Goal: Check status: Check status

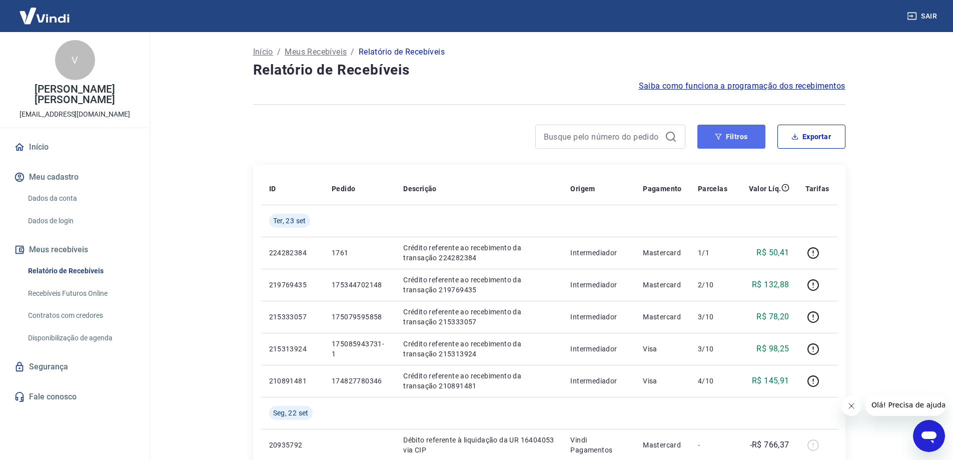
drag, startPoint x: 746, startPoint y: 140, endPoint x: 715, endPoint y: 148, distance: 32.0
click at [746, 140] on button "Filtros" at bounding box center [731, 137] width 68 height 24
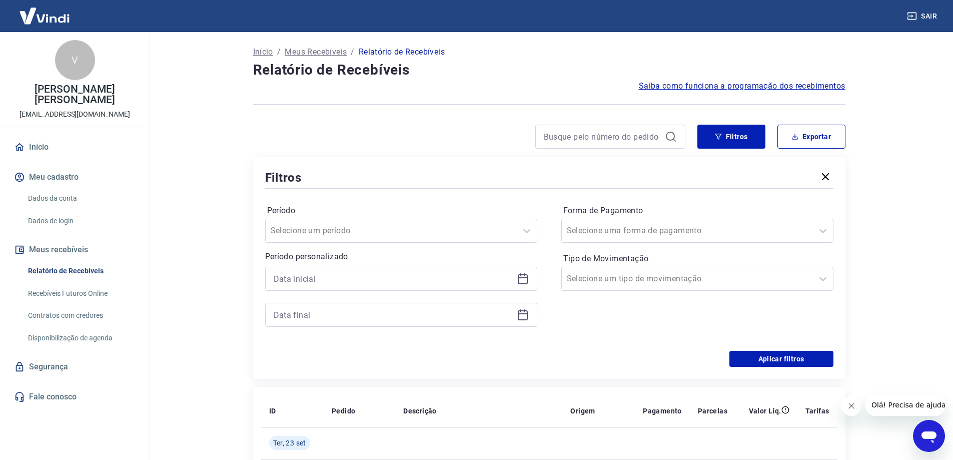
click at [521, 278] on icon at bounding box center [523, 277] width 10 height 1
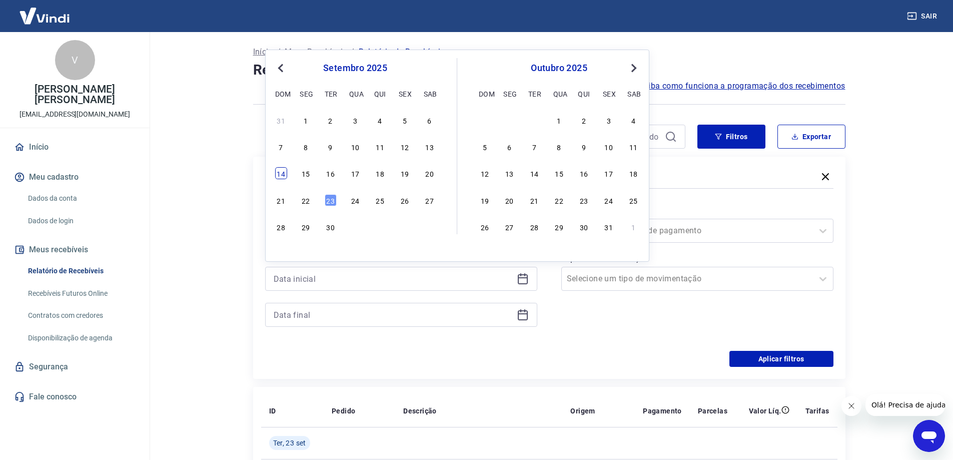
click at [279, 174] on div "14" at bounding box center [281, 173] width 12 height 12
click at [279, 174] on h5 "Filtros" at bounding box center [283, 178] width 37 height 16
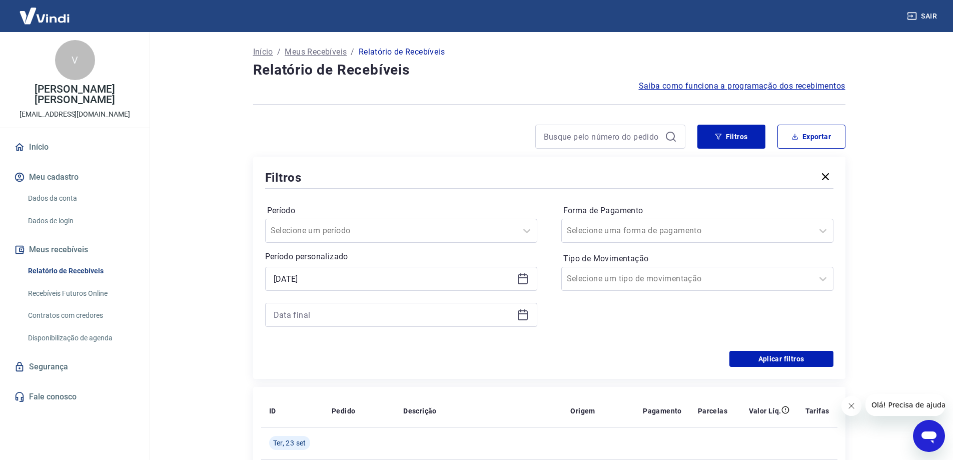
type input "[DATE]"
click at [524, 314] on icon at bounding box center [523, 313] width 10 height 1
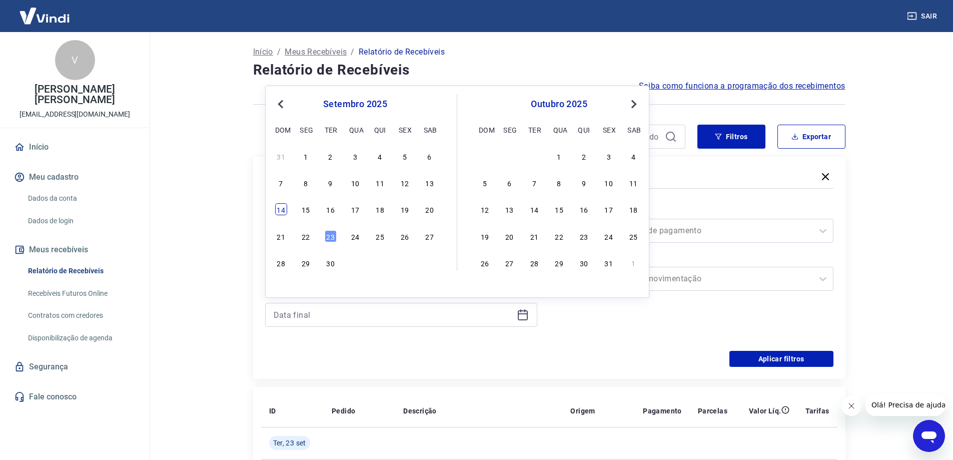
click at [280, 208] on div "14" at bounding box center [281, 209] width 12 height 12
type input "[DATE]"
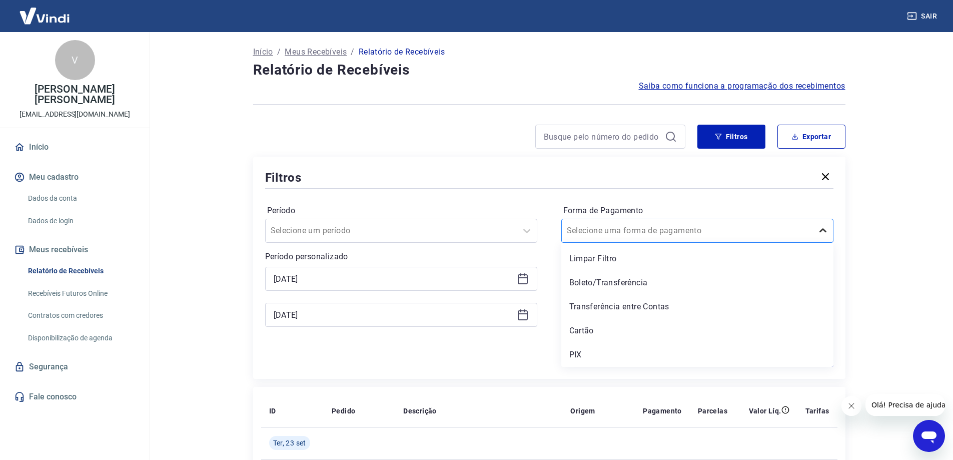
click at [818, 231] on icon at bounding box center [823, 231] width 12 height 12
click at [614, 333] on div "Cartão" at bounding box center [697, 331] width 272 height 20
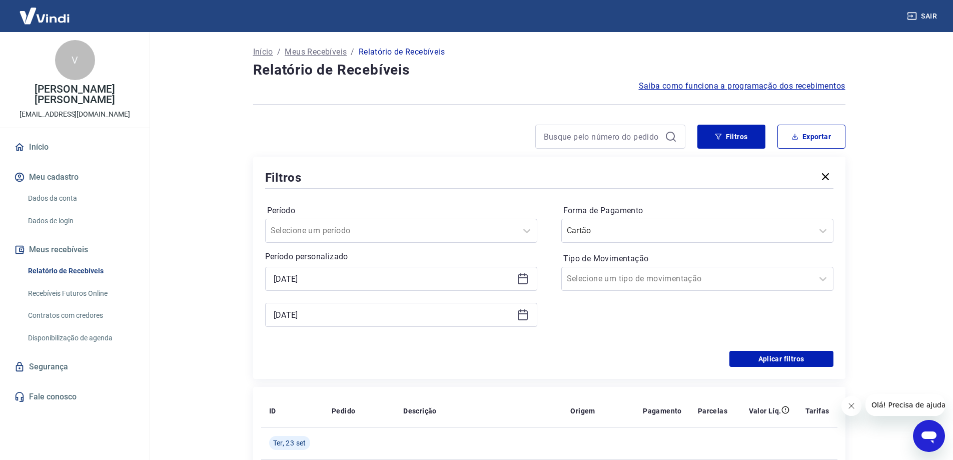
click at [603, 327] on div "Forma de Pagamento Cartão Tipo de Movimentação Selecione um tipo de movimentação" at bounding box center [697, 271] width 272 height 136
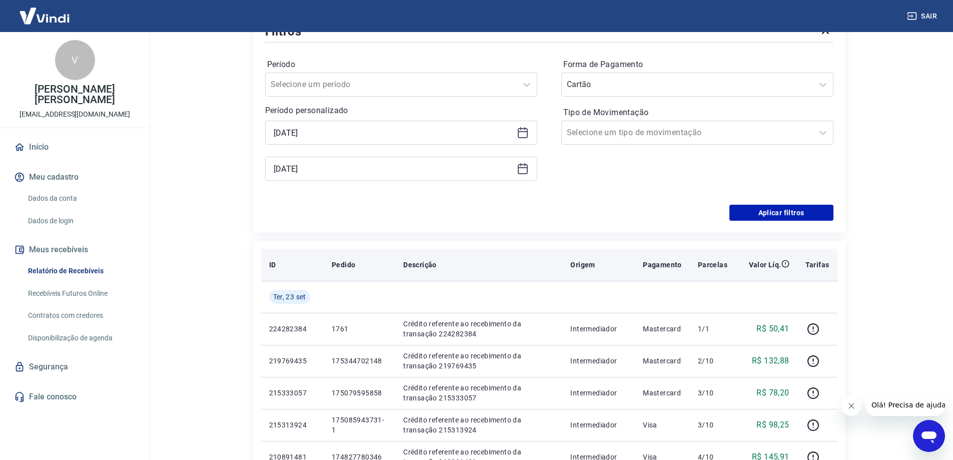
scroll to position [150, 0]
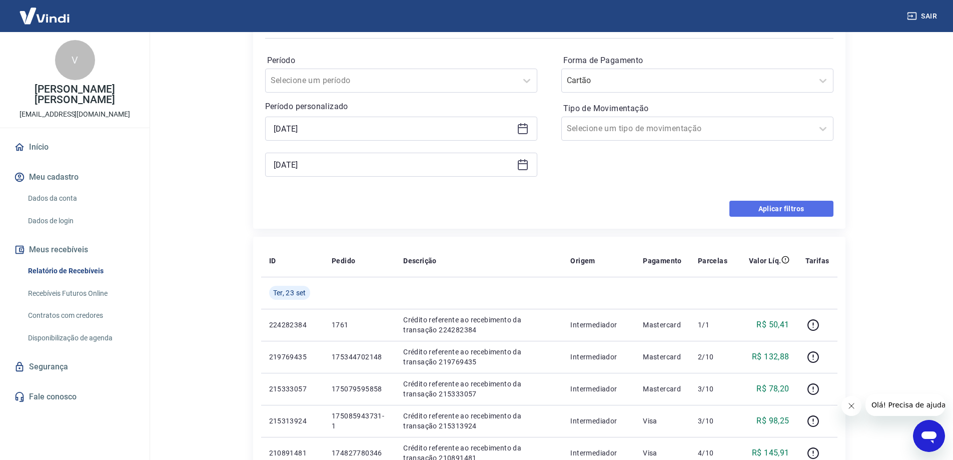
click at [787, 209] on button "Aplicar filtros" at bounding box center [781, 209] width 104 height 16
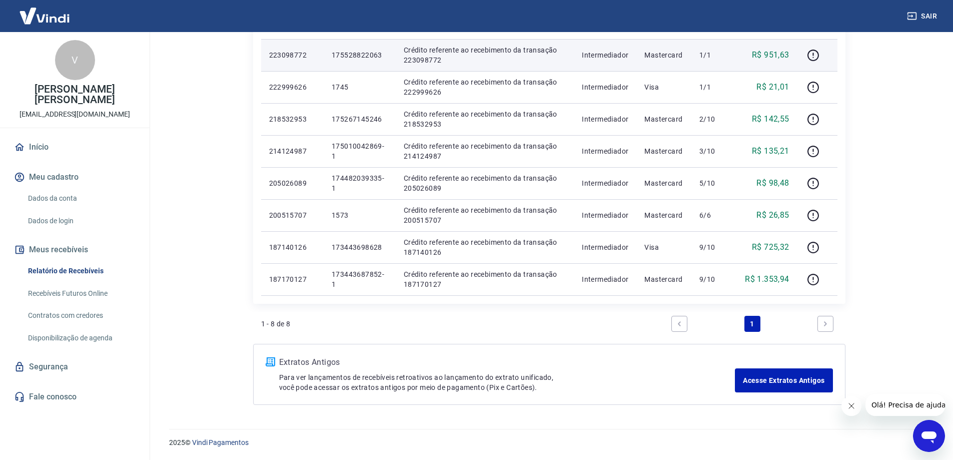
scroll to position [148, 0]
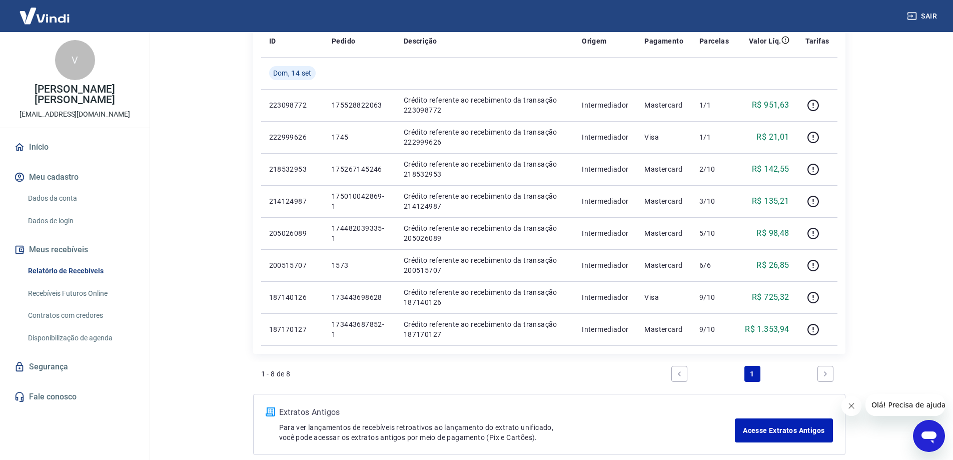
click at [848, 405] on icon "Fechar mensagem da empresa" at bounding box center [851, 406] width 8 height 8
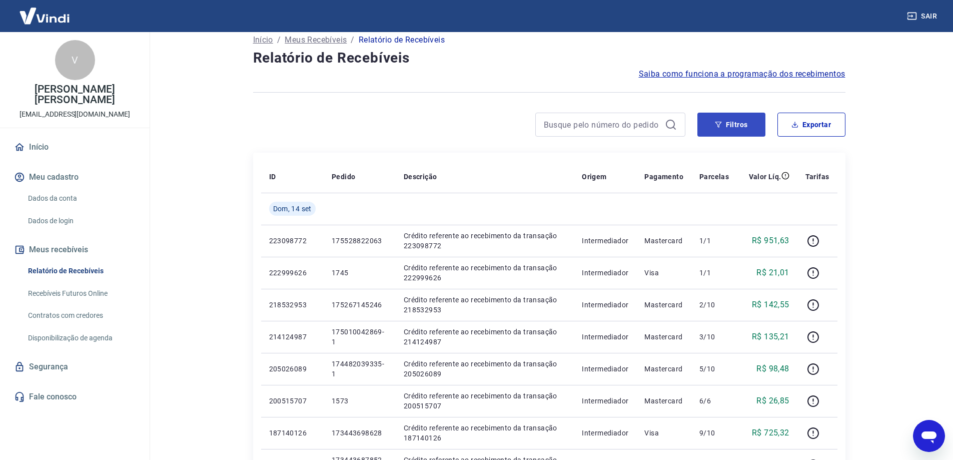
scroll to position [0, 0]
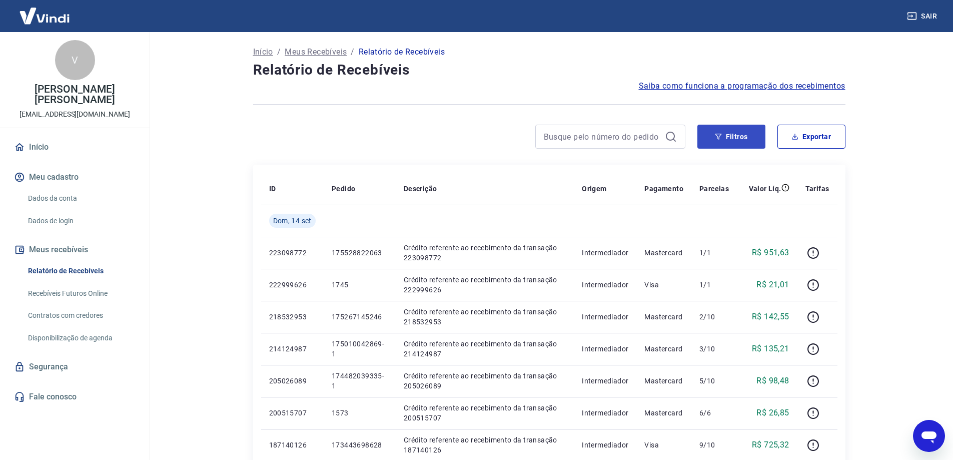
click at [755, 134] on button "Filtros" at bounding box center [731, 137] width 68 height 24
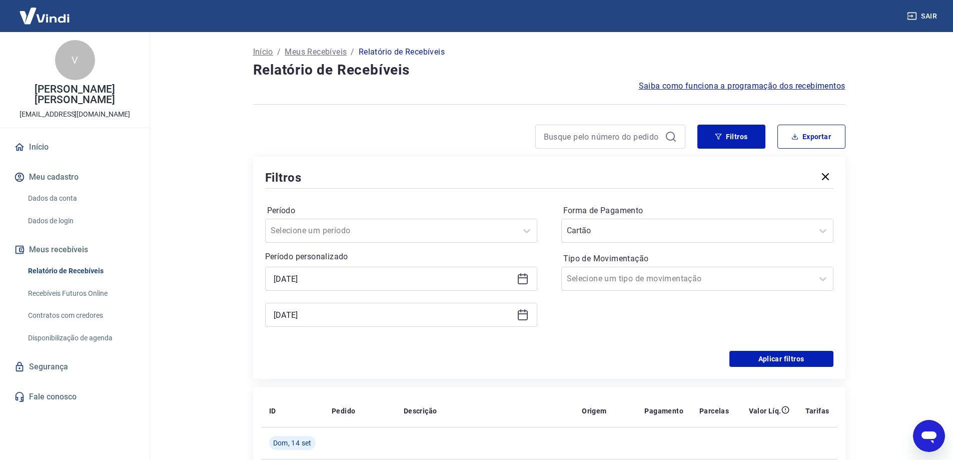
click at [518, 277] on icon at bounding box center [523, 279] width 10 height 10
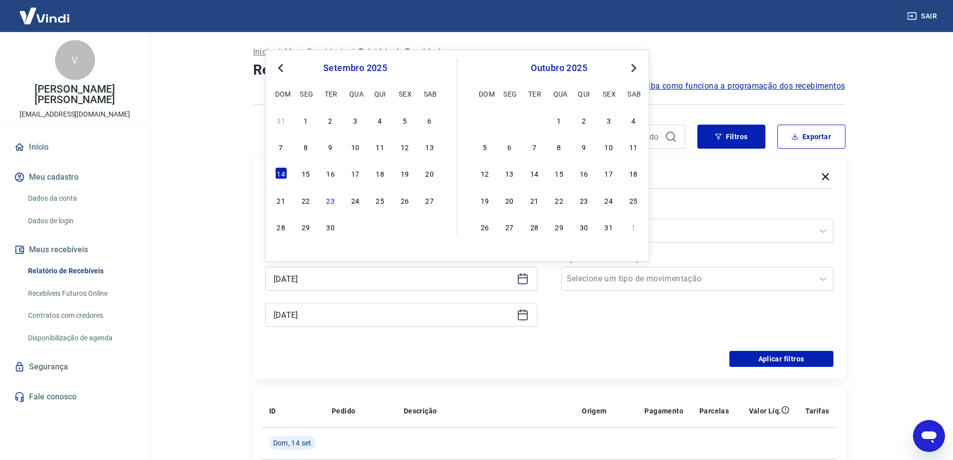
click at [305, 176] on div "15" at bounding box center [306, 173] width 12 height 12
type input "[DATE]"
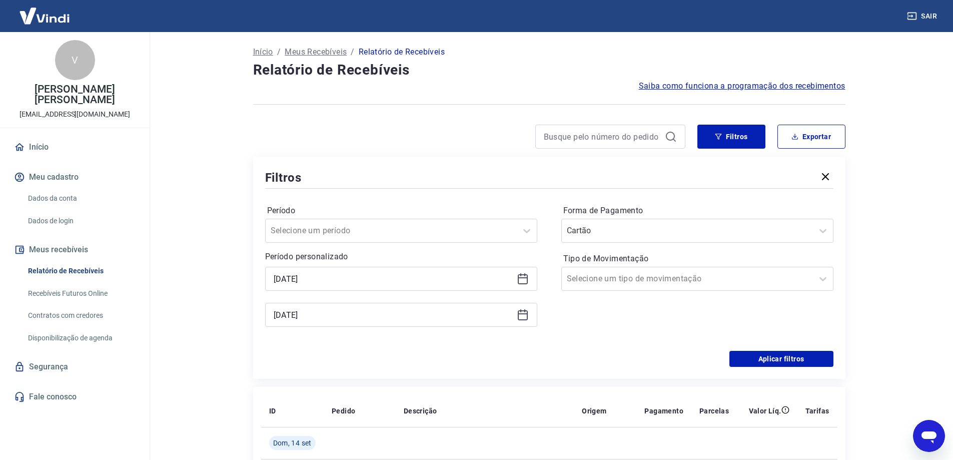
click at [527, 316] on icon at bounding box center [523, 315] width 10 height 10
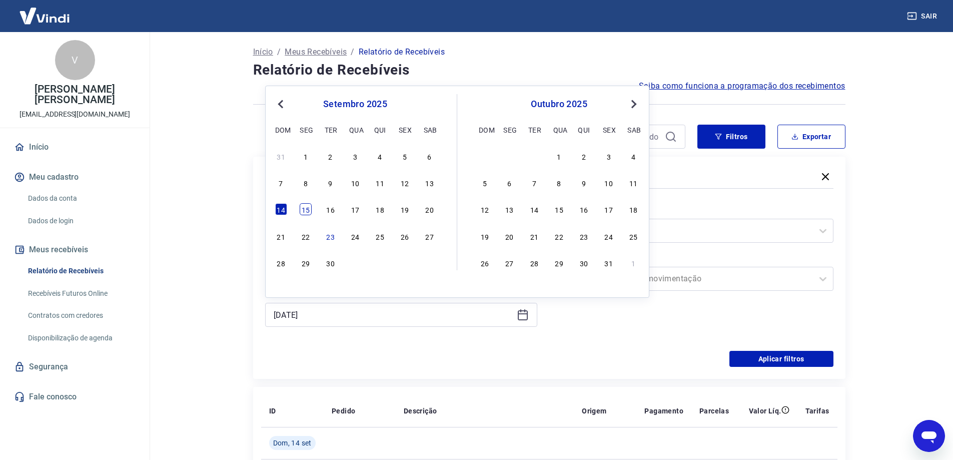
click at [304, 207] on div "15" at bounding box center [306, 209] width 12 height 12
type input "[DATE]"
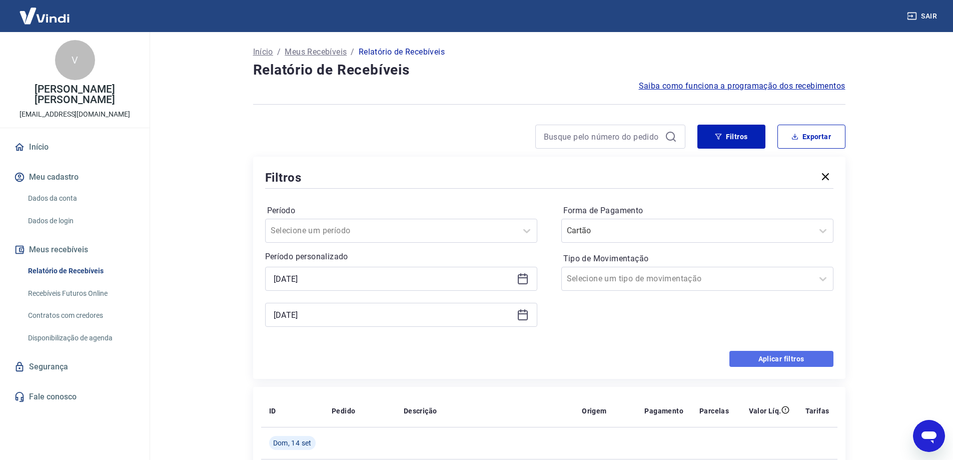
click at [743, 359] on button "Aplicar filtros" at bounding box center [781, 359] width 104 height 16
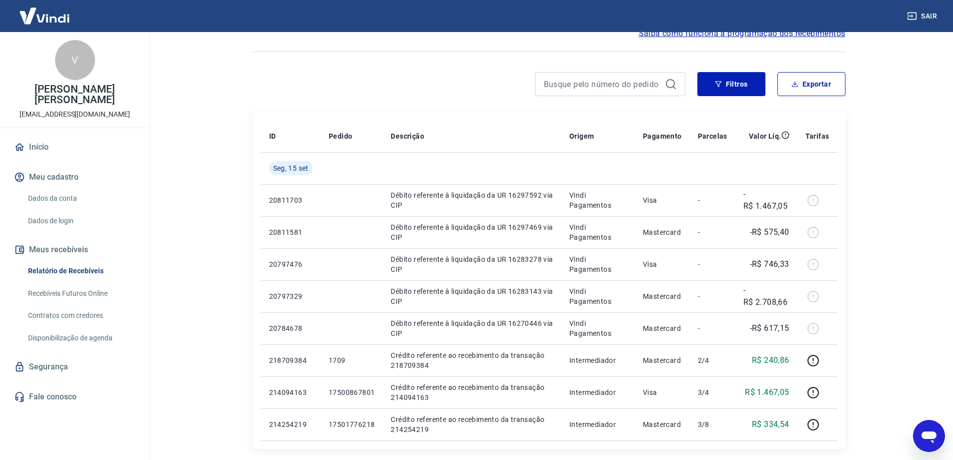
scroll to position [48, 0]
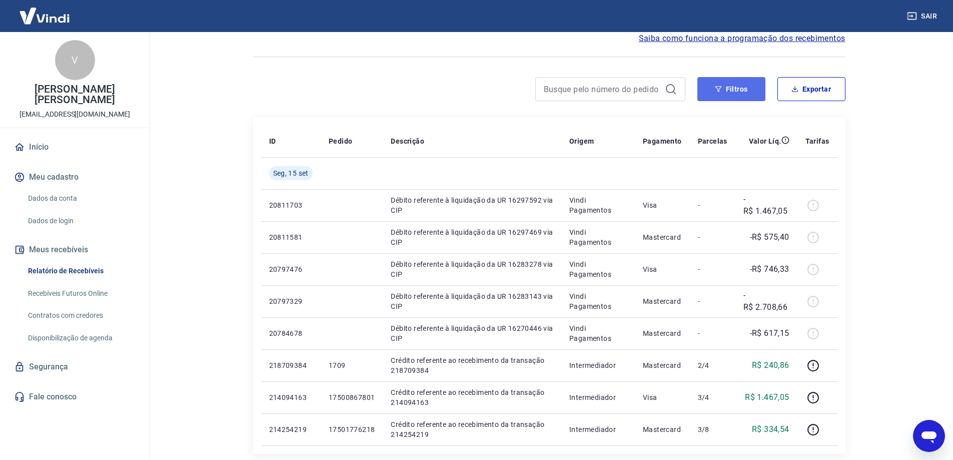
click at [739, 84] on button "Filtros" at bounding box center [731, 89] width 68 height 24
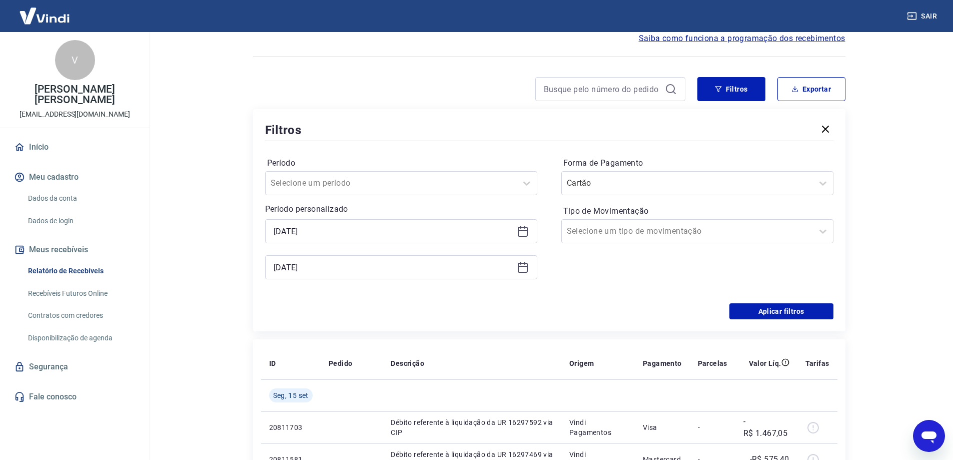
click at [525, 232] on icon at bounding box center [523, 231] width 12 height 12
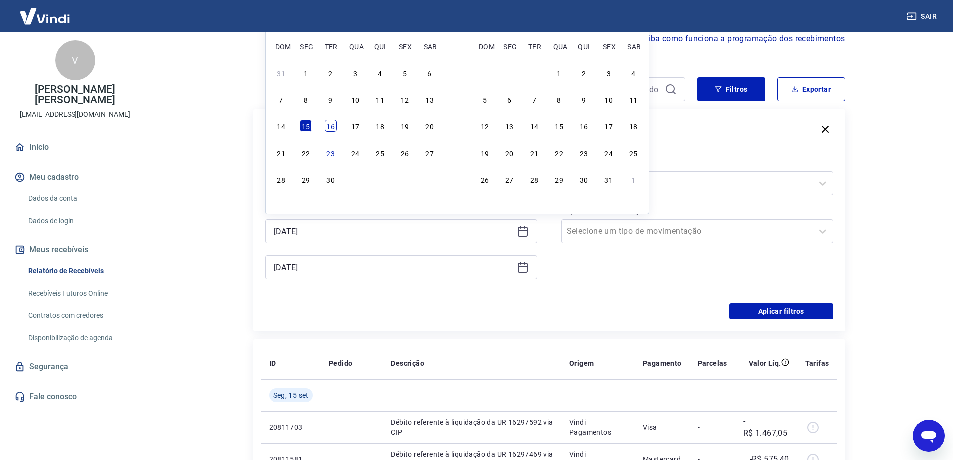
click at [332, 125] on div "16" at bounding box center [331, 126] width 12 height 12
type input "[DATE]"
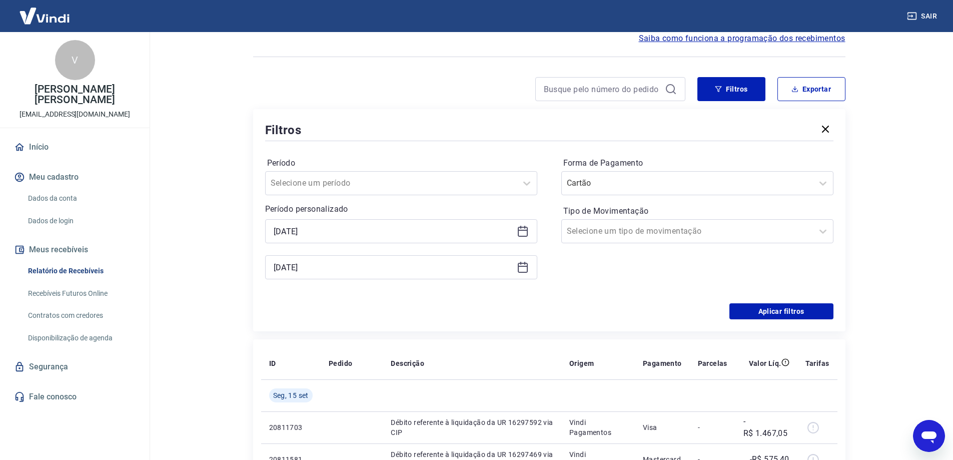
drag, startPoint x: 524, startPoint y: 264, endPoint x: 517, endPoint y: 263, distance: 6.6
click at [523, 264] on icon at bounding box center [523, 268] width 10 height 10
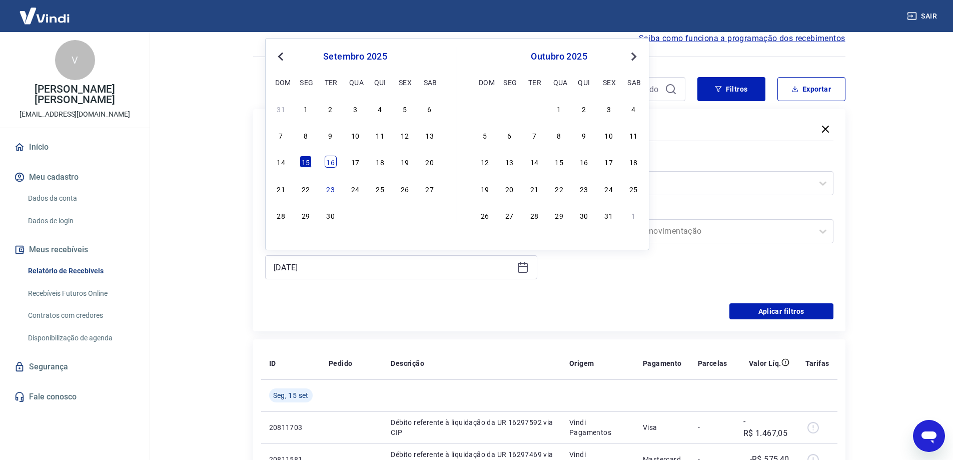
click at [330, 164] on div "16" at bounding box center [331, 162] width 12 height 12
type input "[DATE]"
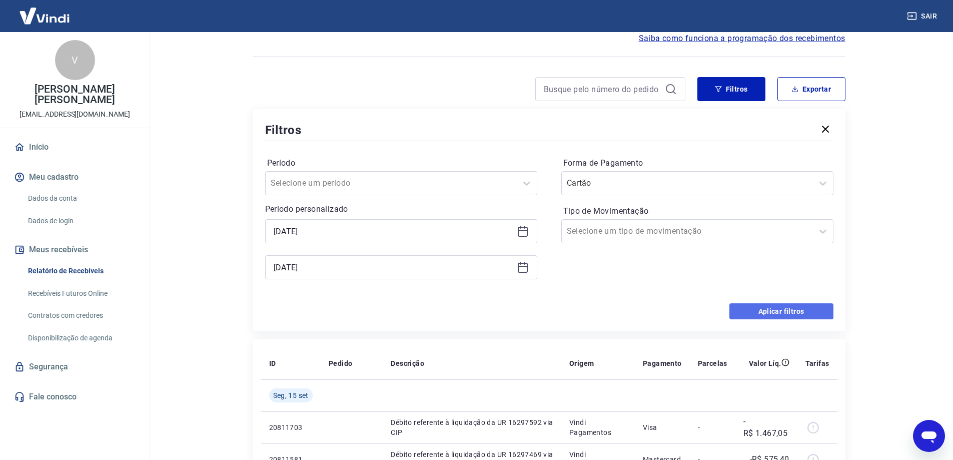
click at [770, 311] on button "Aplicar filtros" at bounding box center [781, 311] width 104 height 16
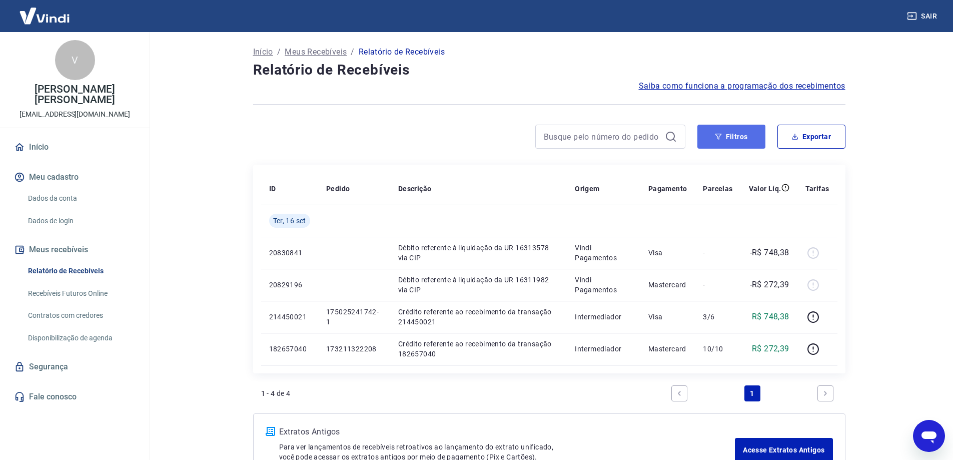
click at [750, 139] on button "Filtros" at bounding box center [731, 137] width 68 height 24
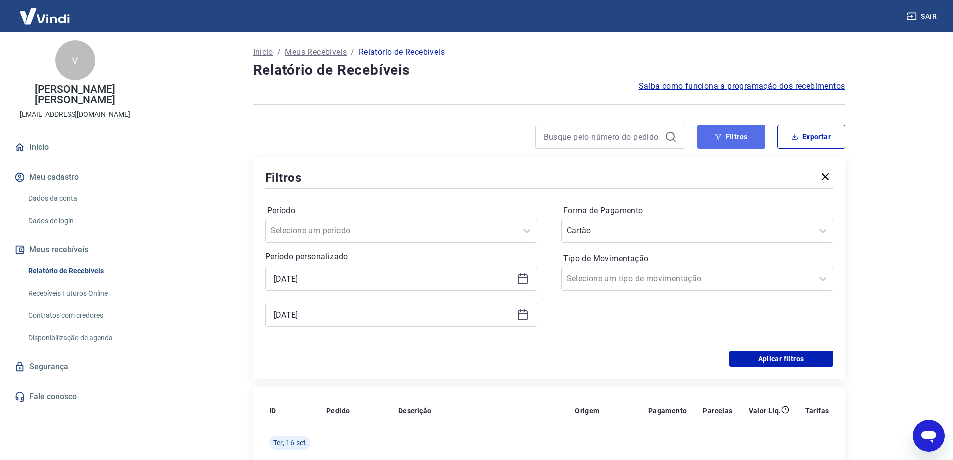
click at [716, 137] on icon "button" at bounding box center [718, 136] width 7 height 7
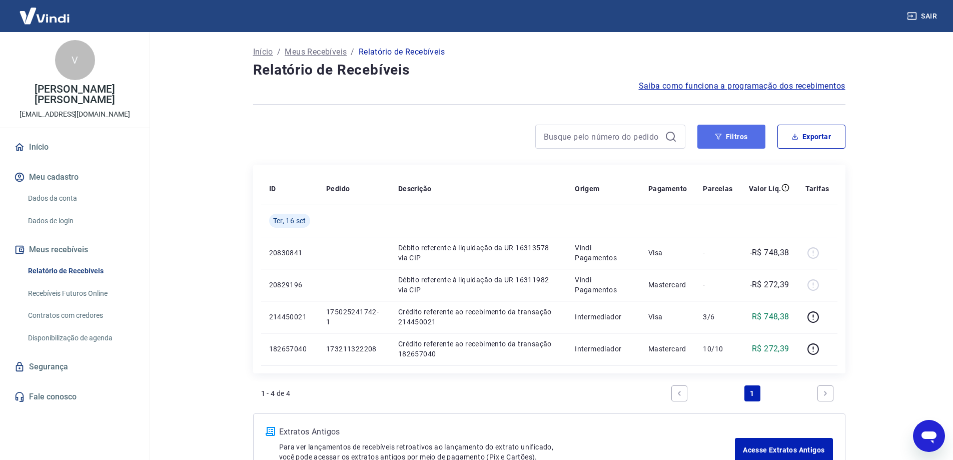
click at [723, 136] on button "Filtros" at bounding box center [731, 137] width 68 height 24
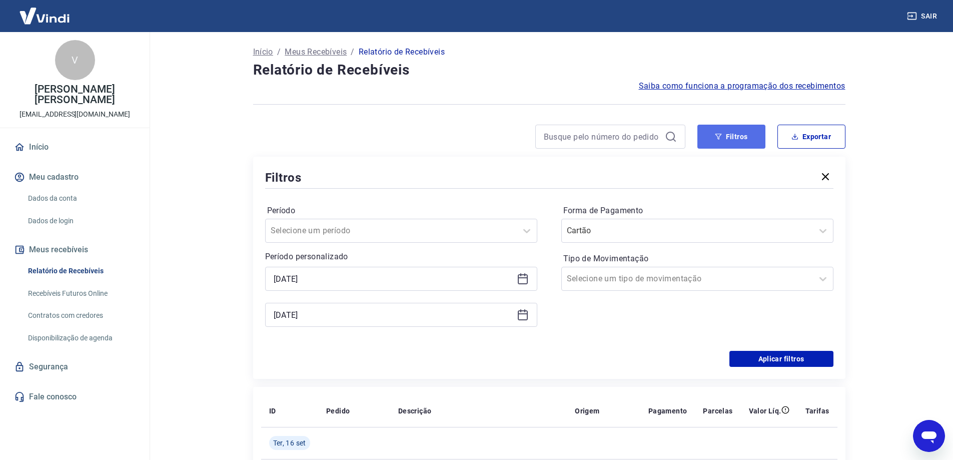
click at [723, 136] on button "Filtros" at bounding box center [731, 137] width 68 height 24
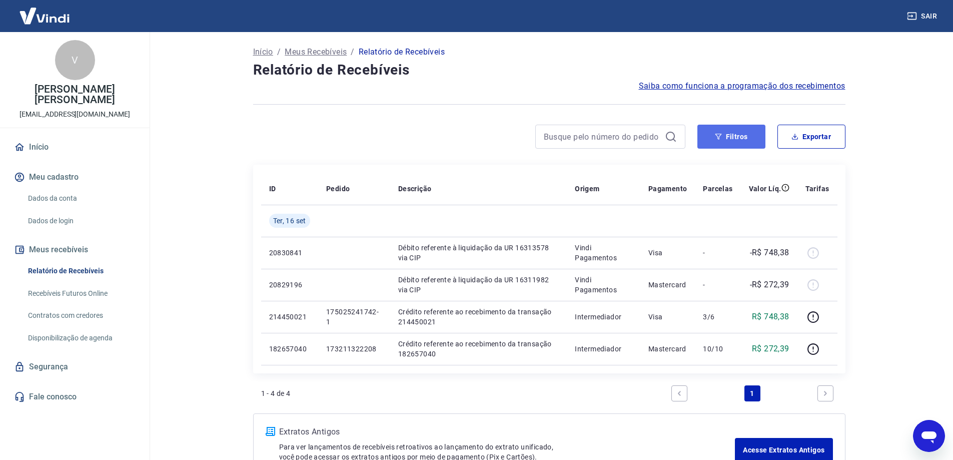
click at [706, 133] on button "Filtros" at bounding box center [731, 137] width 68 height 24
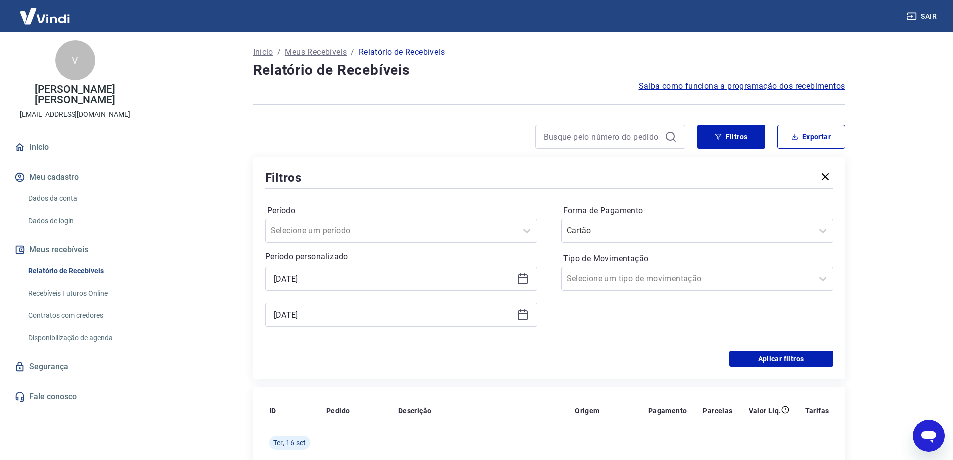
drag, startPoint x: 525, startPoint y: 277, endPoint x: 478, endPoint y: 285, distance: 47.2
click at [525, 277] on icon at bounding box center [523, 279] width 12 height 12
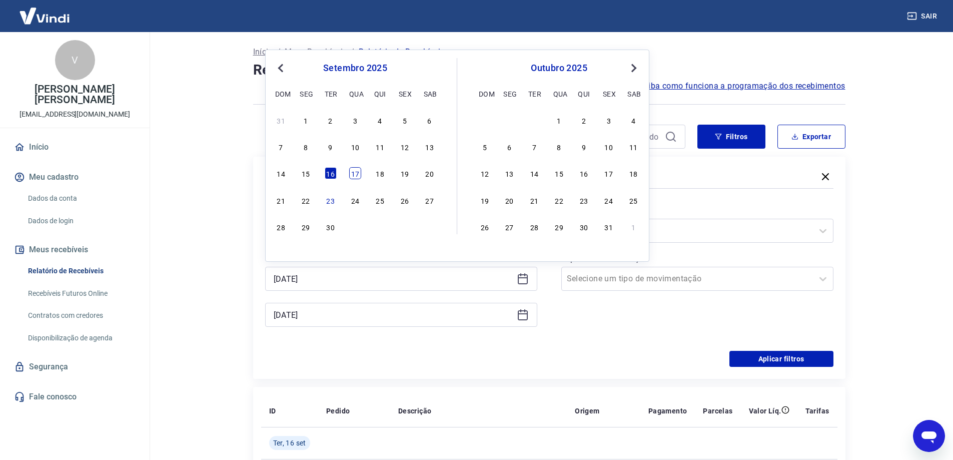
click at [357, 176] on div "17" at bounding box center [355, 173] width 12 height 12
type input "[DATE]"
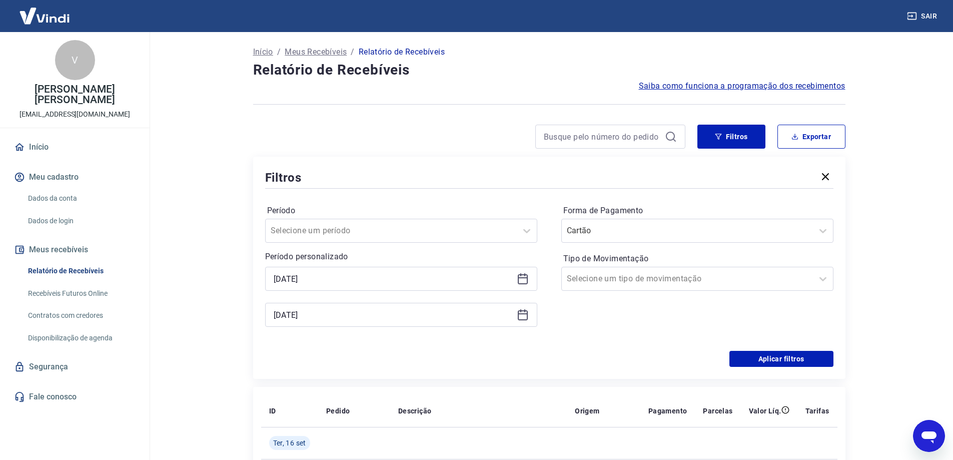
click at [519, 312] on icon at bounding box center [523, 315] width 12 height 12
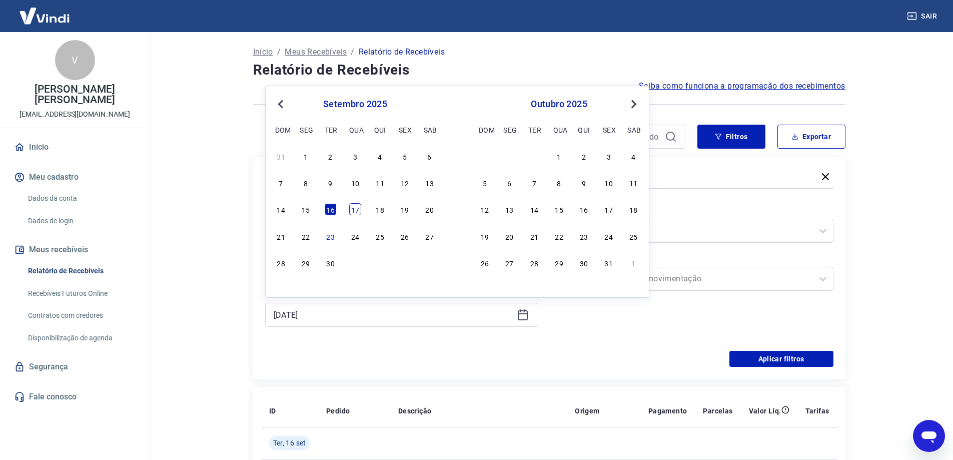
click at [357, 209] on div "17" at bounding box center [355, 209] width 12 height 12
type input "[DATE]"
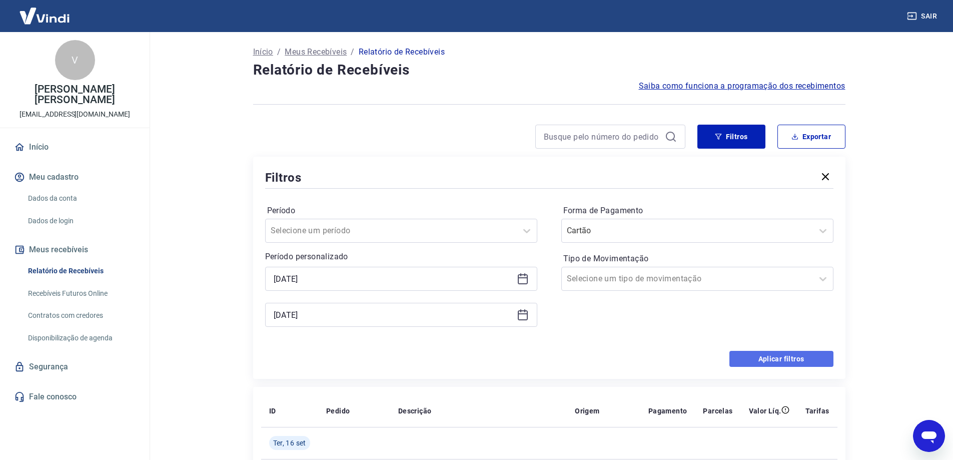
click at [788, 361] on button "Aplicar filtros" at bounding box center [781, 359] width 104 height 16
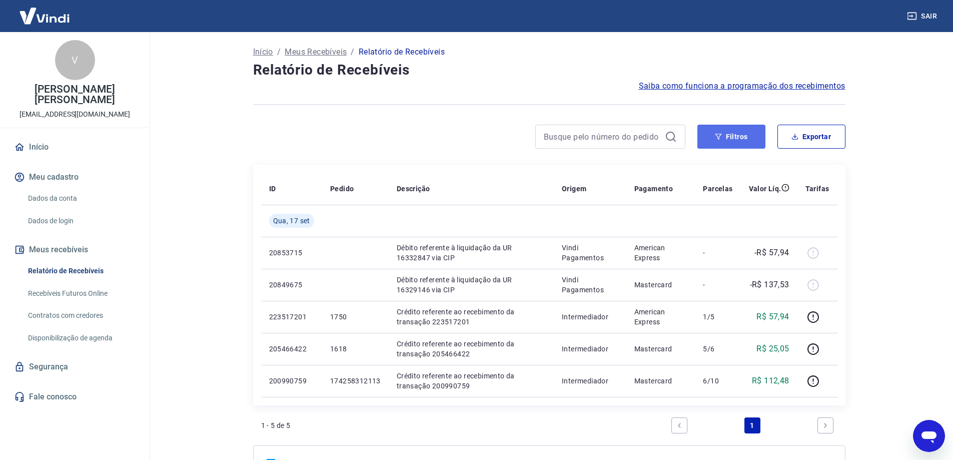
click at [733, 137] on button "Filtros" at bounding box center [731, 137] width 68 height 24
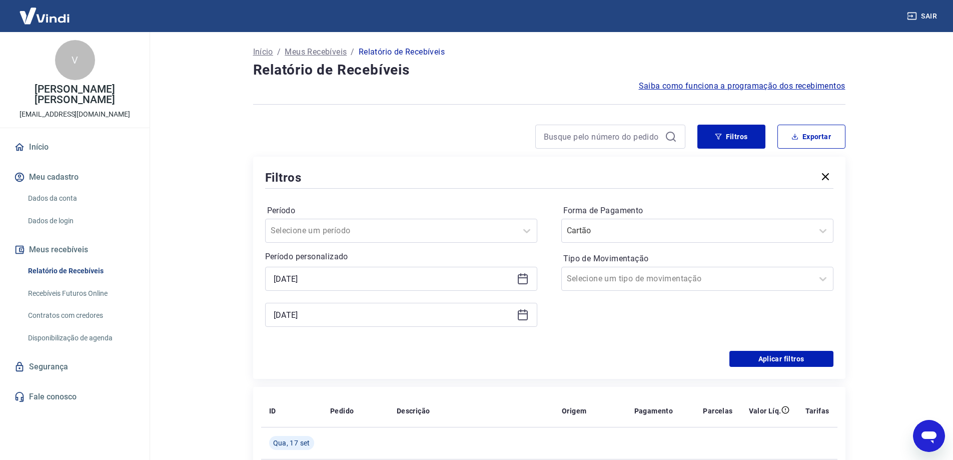
click at [523, 283] on icon at bounding box center [523, 279] width 12 height 12
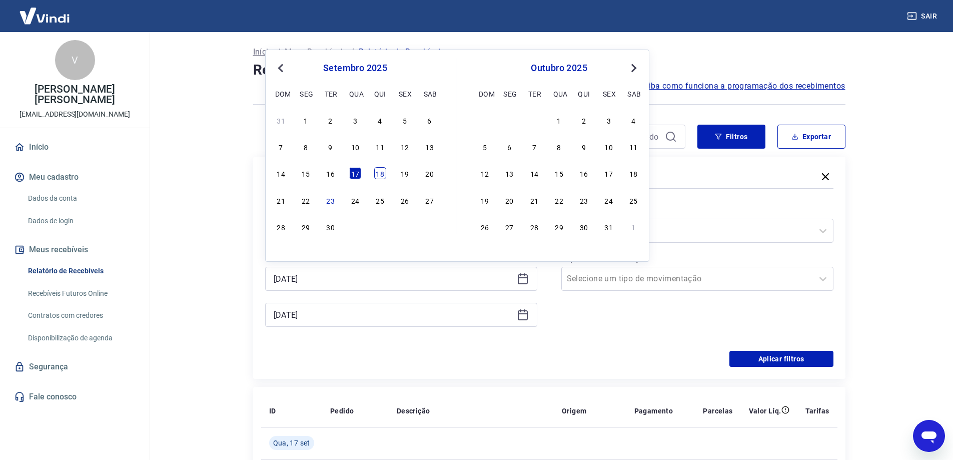
click at [386, 171] on div "18" at bounding box center [380, 173] width 12 height 12
type input "[DATE]"
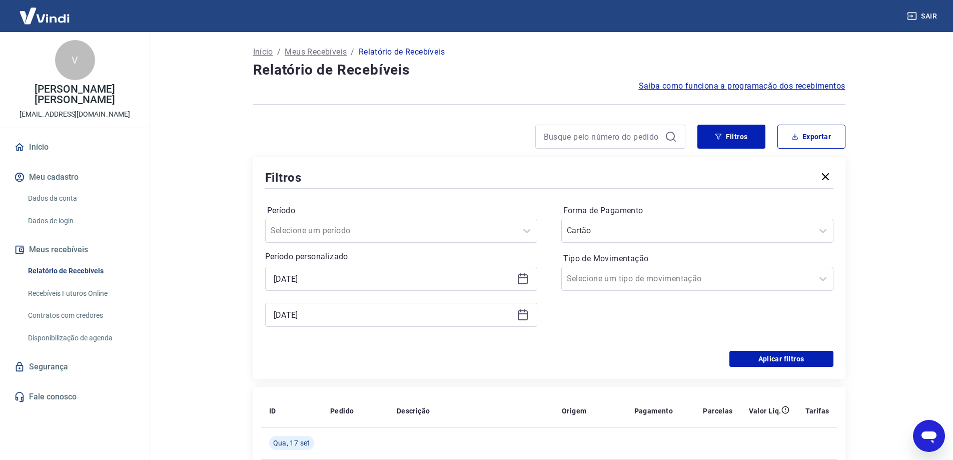
click at [524, 310] on icon at bounding box center [524, 310] width 1 height 3
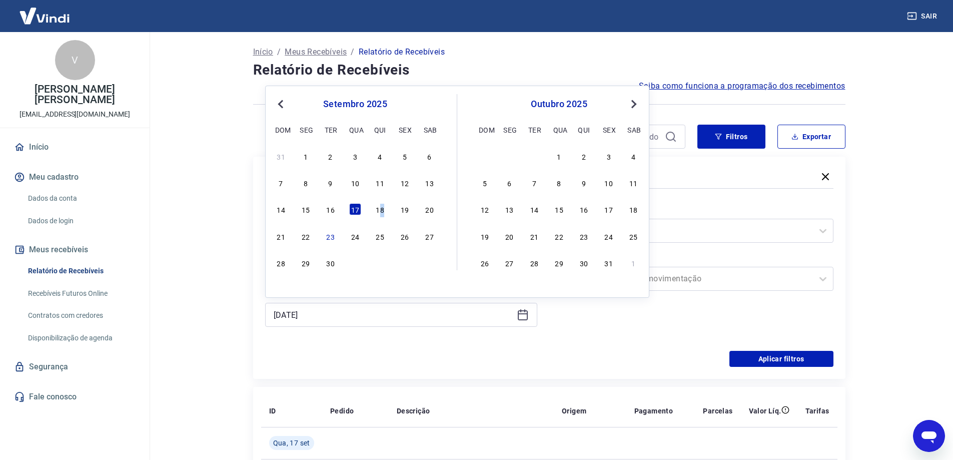
click at [382, 207] on div "18" at bounding box center [380, 209] width 12 height 12
type input "[DATE]"
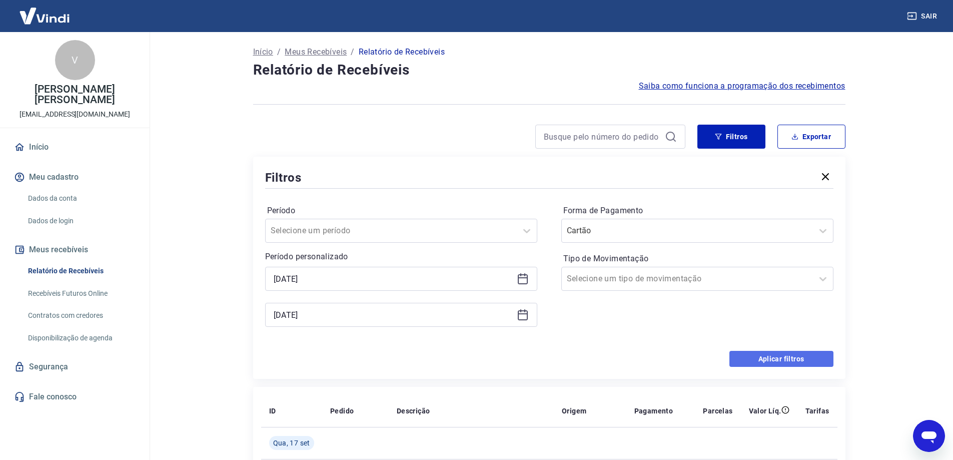
click at [765, 355] on button "Aplicar filtros" at bounding box center [781, 359] width 104 height 16
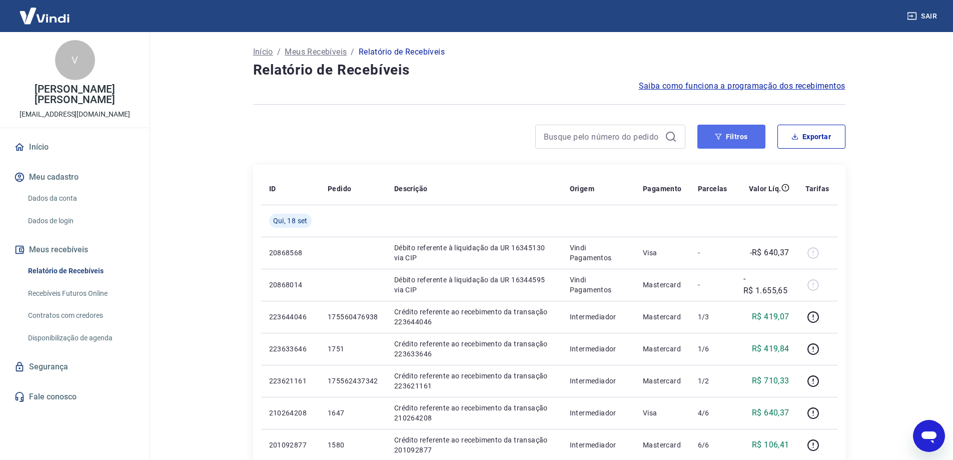
click at [722, 133] on button "Filtros" at bounding box center [731, 137] width 68 height 24
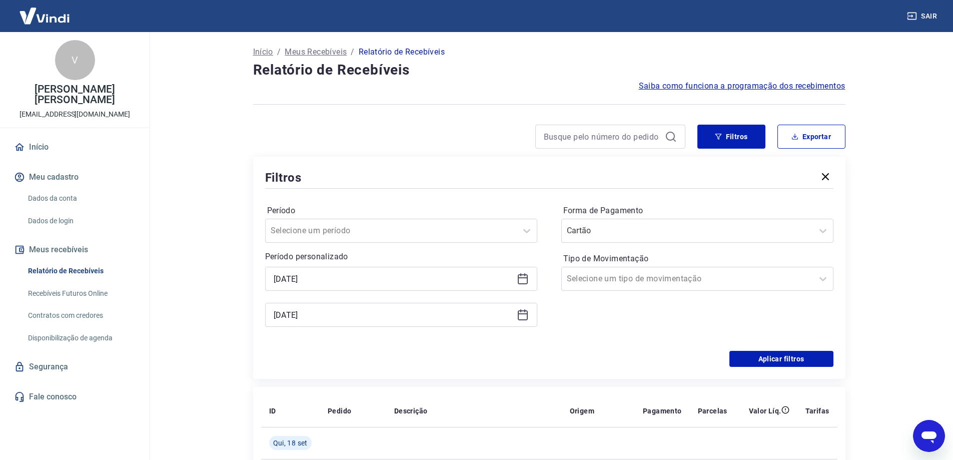
click at [519, 279] on icon at bounding box center [523, 279] width 12 height 12
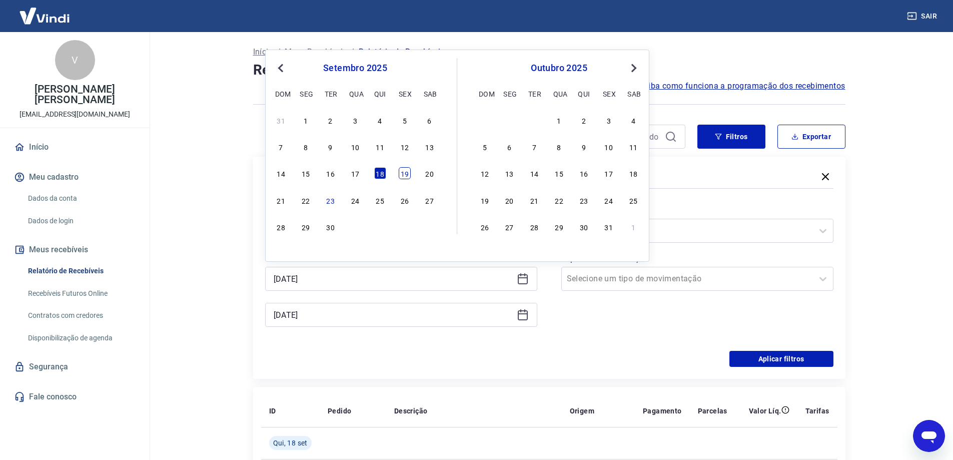
click at [406, 173] on div "19" at bounding box center [405, 173] width 12 height 12
type input "[DATE]"
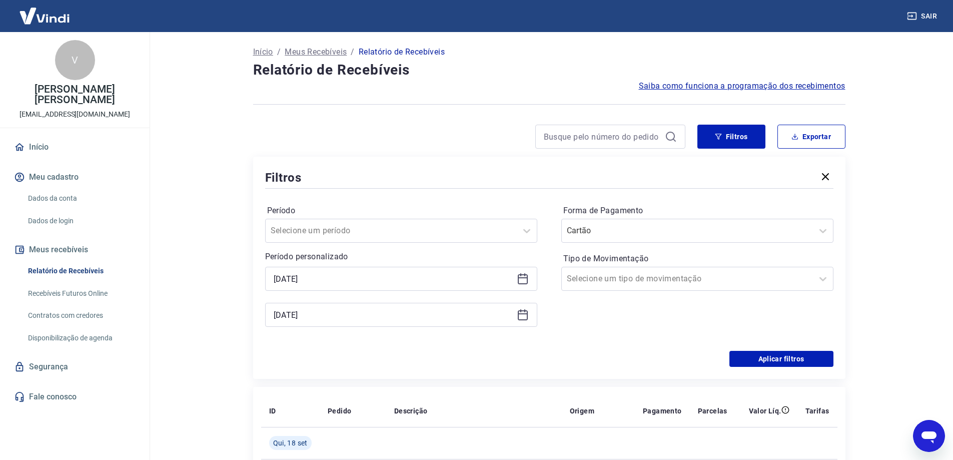
click at [529, 315] on div "[DATE]" at bounding box center [401, 315] width 272 height 24
click at [525, 311] on icon at bounding box center [524, 310] width 1 height 3
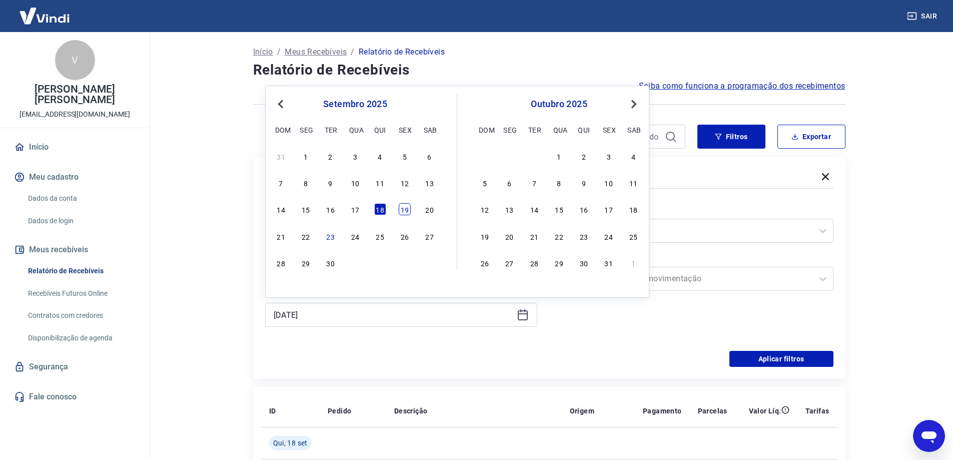
click at [404, 208] on div "19" at bounding box center [405, 209] width 12 height 12
type input "[DATE]"
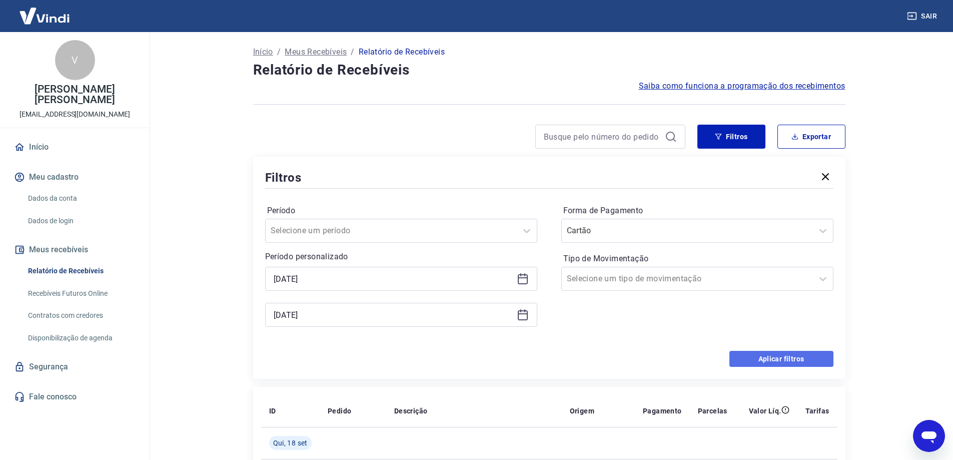
click at [775, 356] on button "Aplicar filtros" at bounding box center [781, 359] width 104 height 16
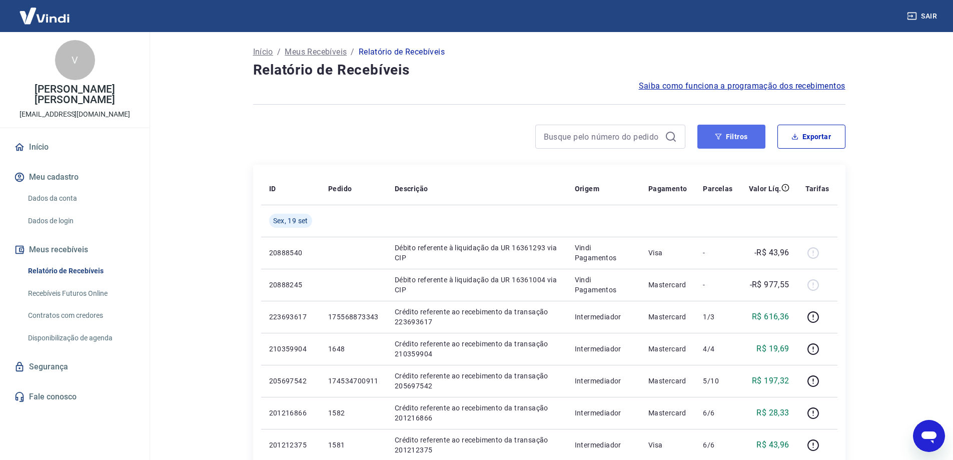
click at [736, 132] on button "Filtros" at bounding box center [731, 137] width 68 height 24
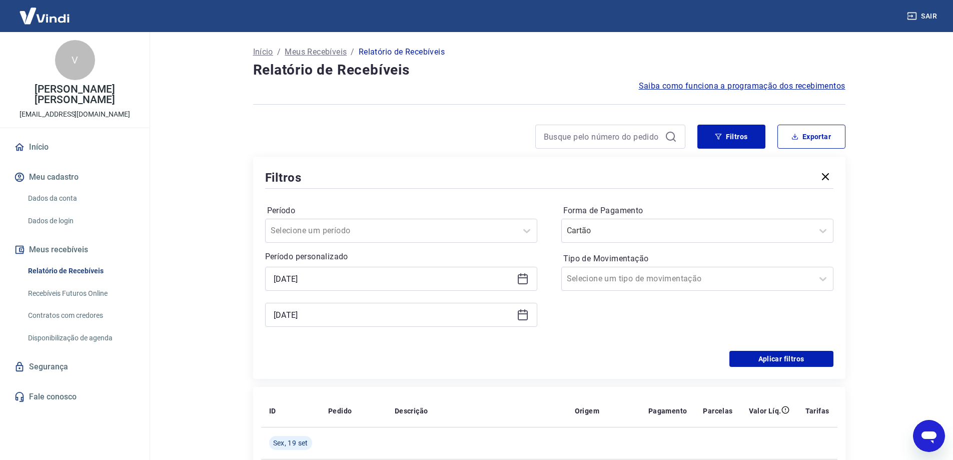
click at [525, 278] on icon at bounding box center [523, 277] width 10 height 1
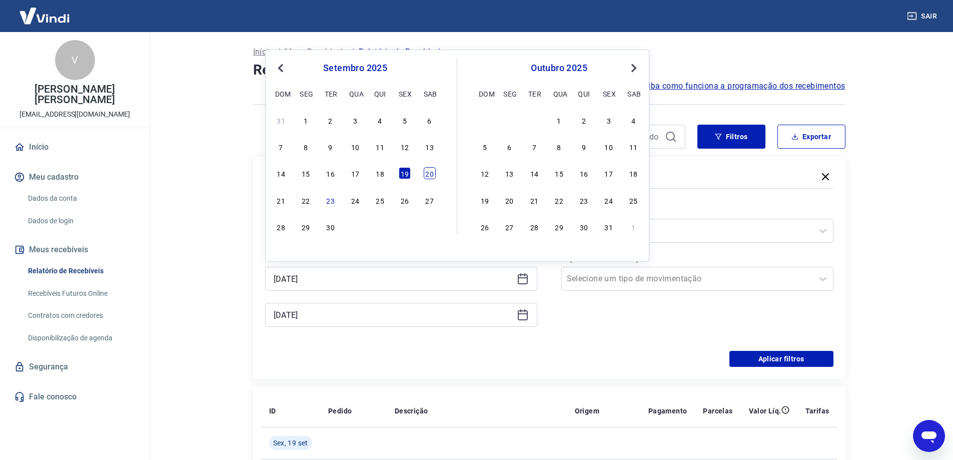
click at [426, 177] on div "20" at bounding box center [430, 173] width 12 height 12
type input "[DATE]"
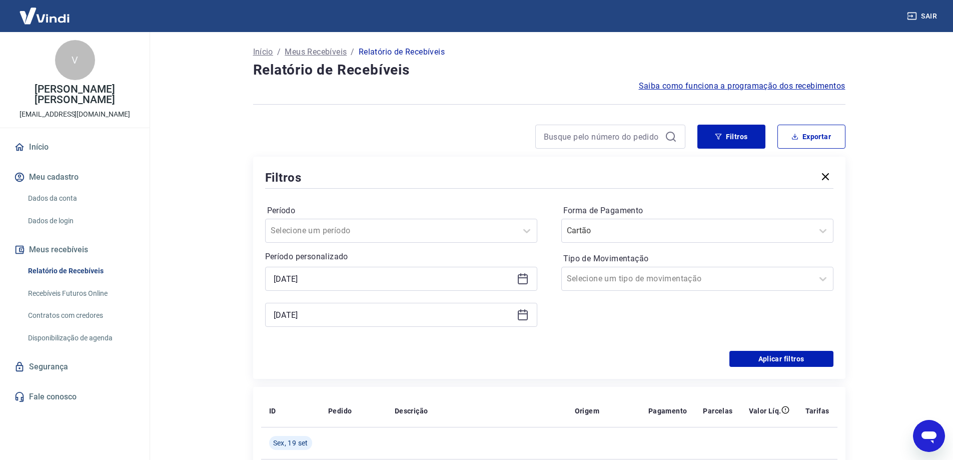
click at [520, 319] on icon at bounding box center [523, 315] width 12 height 12
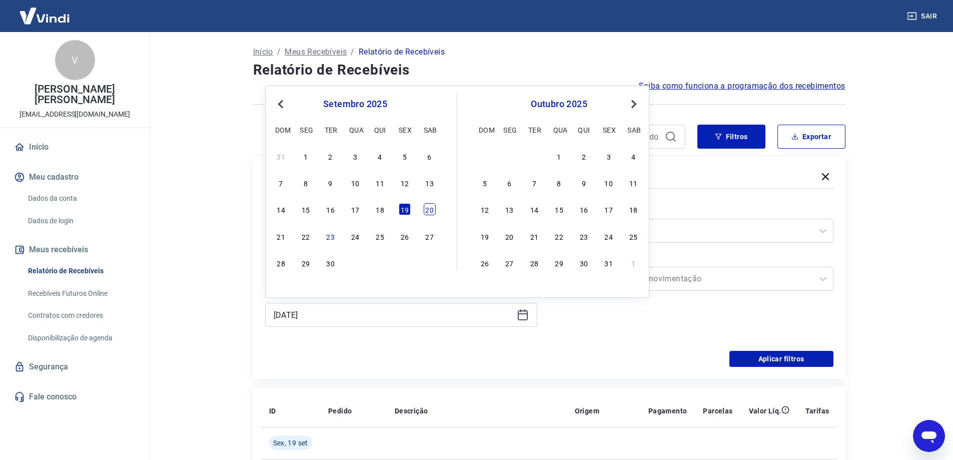
click at [433, 208] on div "20" at bounding box center [430, 209] width 12 height 12
type input "[DATE]"
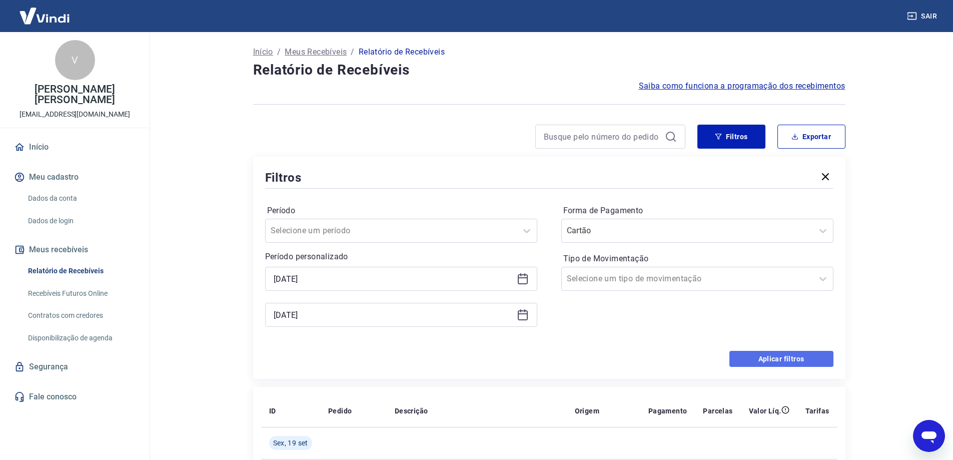
click at [755, 355] on button "Aplicar filtros" at bounding box center [781, 359] width 104 height 16
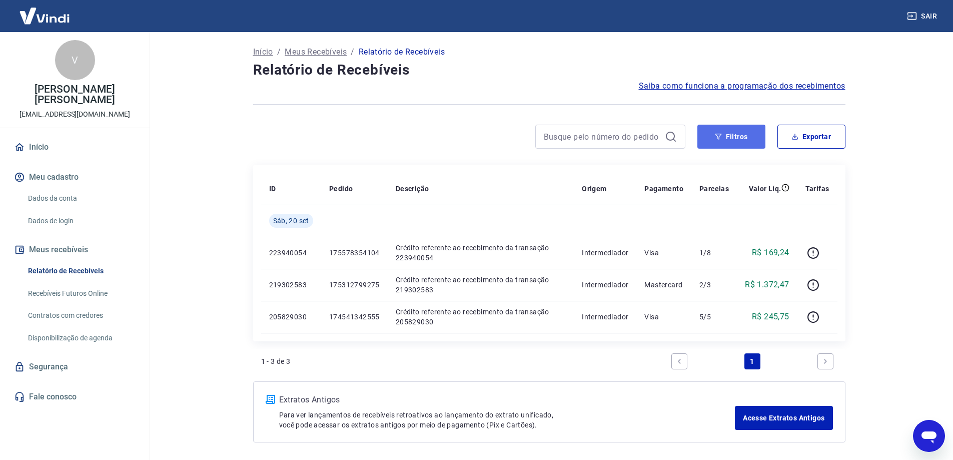
click at [760, 141] on button "Filtros" at bounding box center [731, 137] width 68 height 24
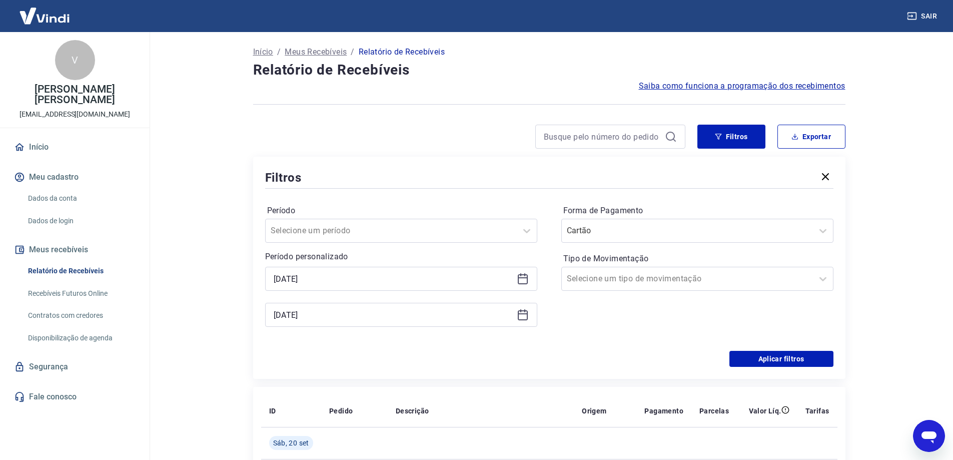
click at [528, 273] on icon at bounding box center [523, 279] width 12 height 12
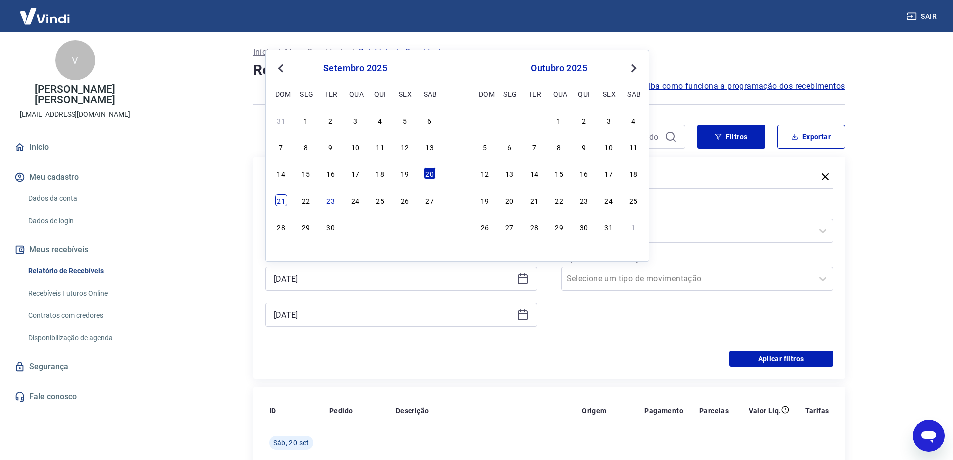
click at [281, 200] on div "21" at bounding box center [281, 200] width 12 height 12
type input "[DATE]"
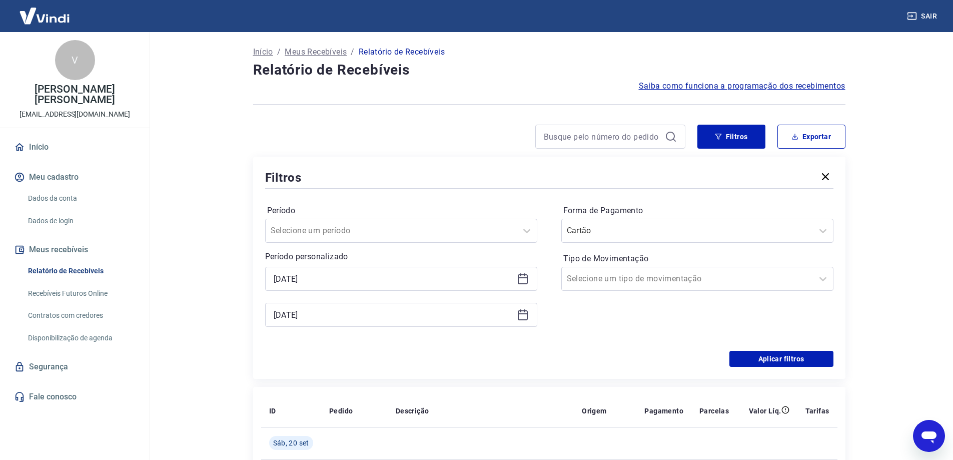
click at [519, 318] on icon at bounding box center [523, 315] width 12 height 12
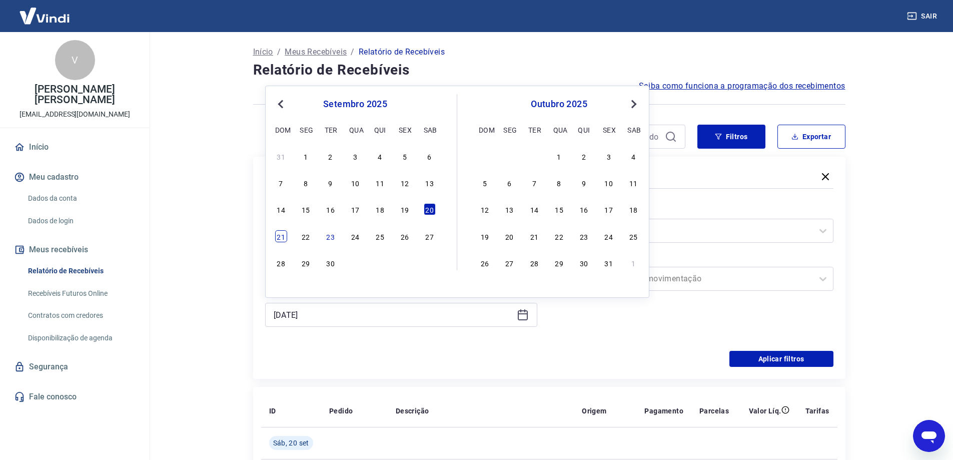
click at [281, 235] on div "21" at bounding box center [281, 236] width 12 height 12
type input "[DATE]"
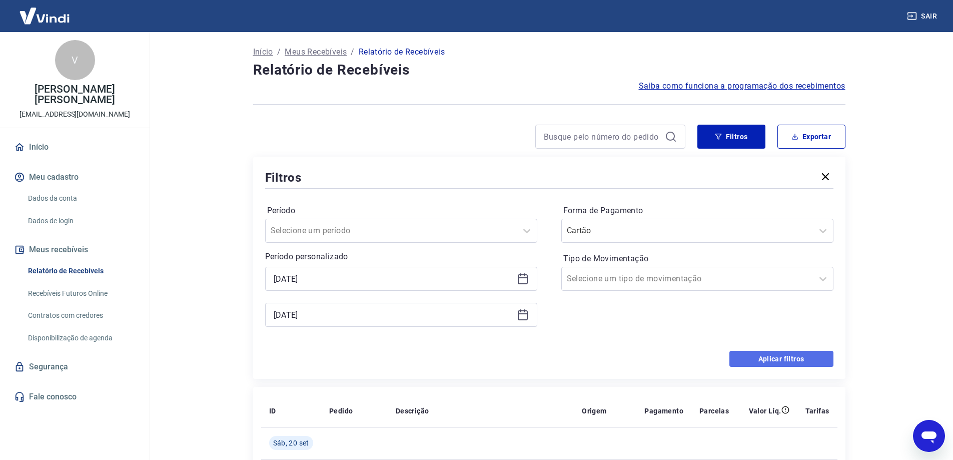
click at [793, 358] on button "Aplicar filtros" at bounding box center [781, 359] width 104 height 16
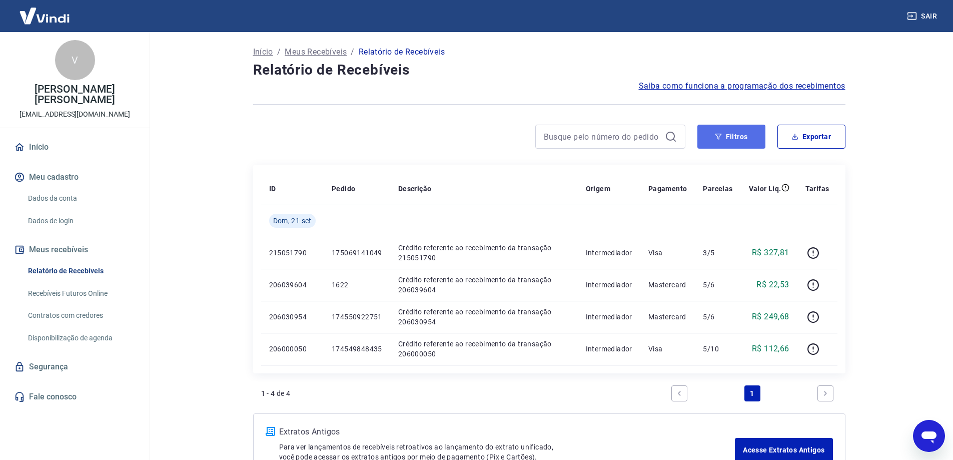
click at [713, 130] on button "Filtros" at bounding box center [731, 137] width 68 height 24
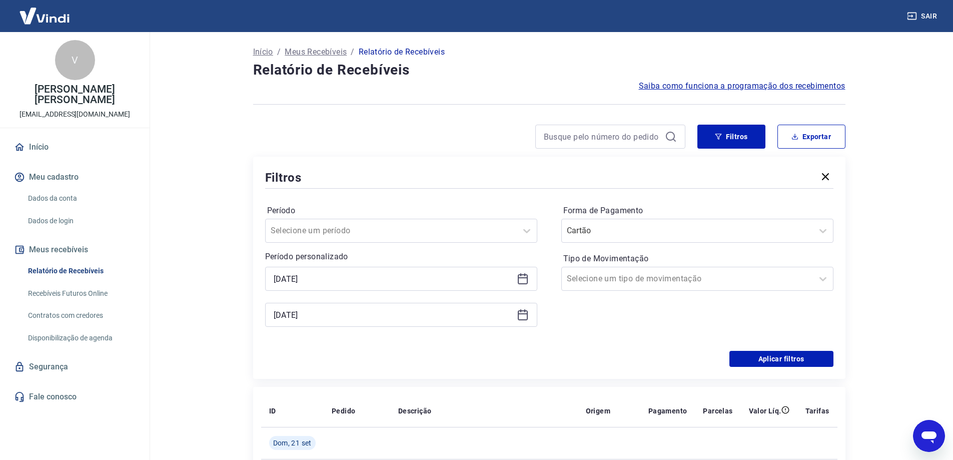
click at [528, 276] on icon at bounding box center [523, 279] width 12 height 12
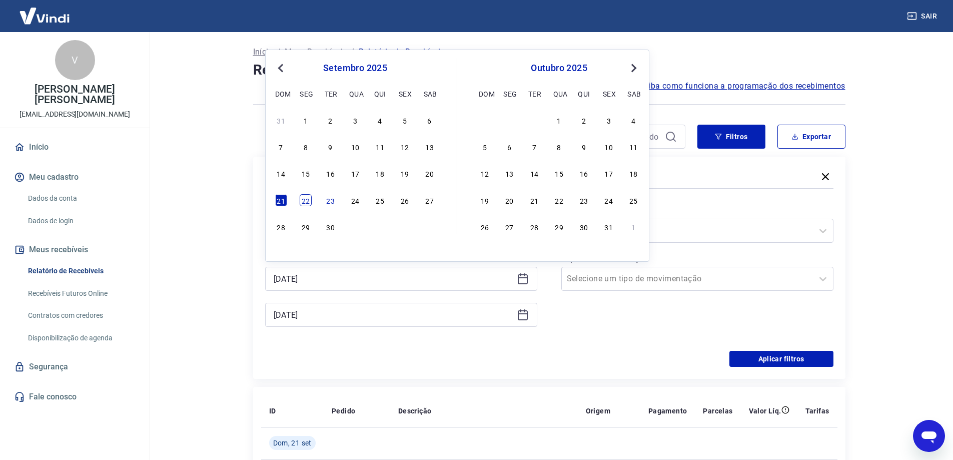
click at [305, 203] on div "22" at bounding box center [306, 200] width 12 height 12
type input "[DATE]"
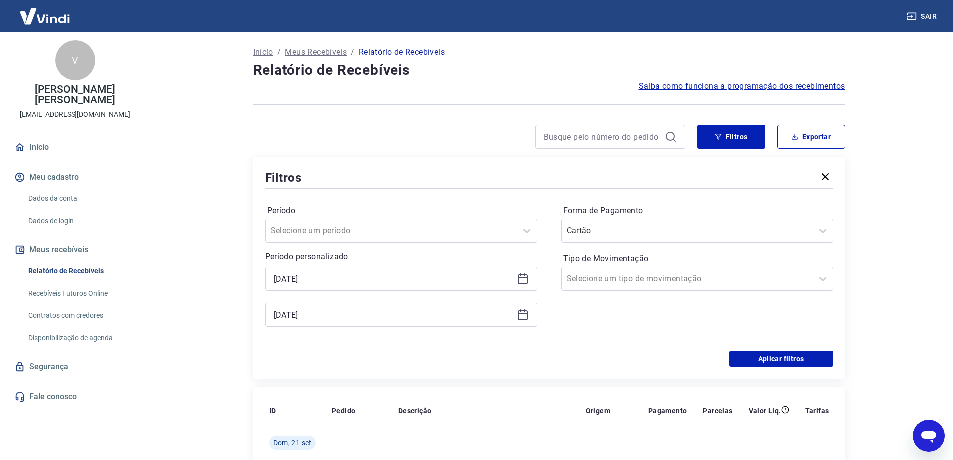
click at [524, 310] on icon at bounding box center [523, 315] width 10 height 10
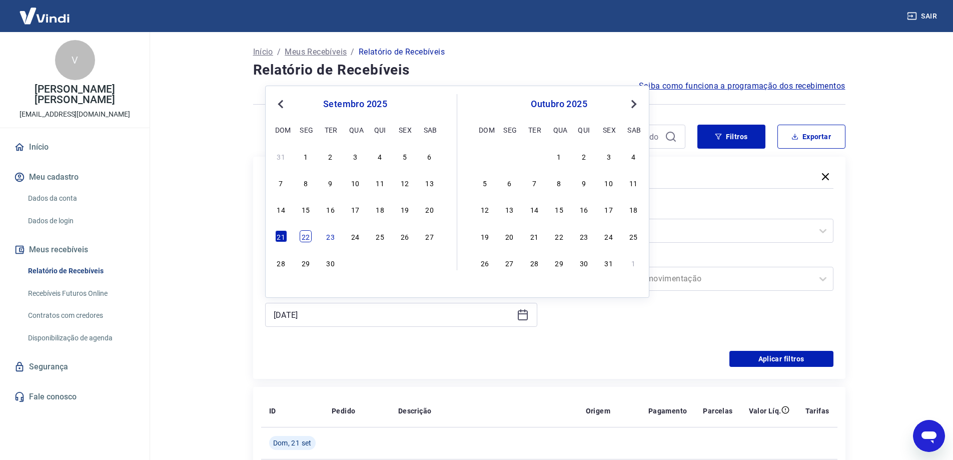
click at [309, 240] on div "22" at bounding box center [306, 236] width 12 height 12
type input "[DATE]"
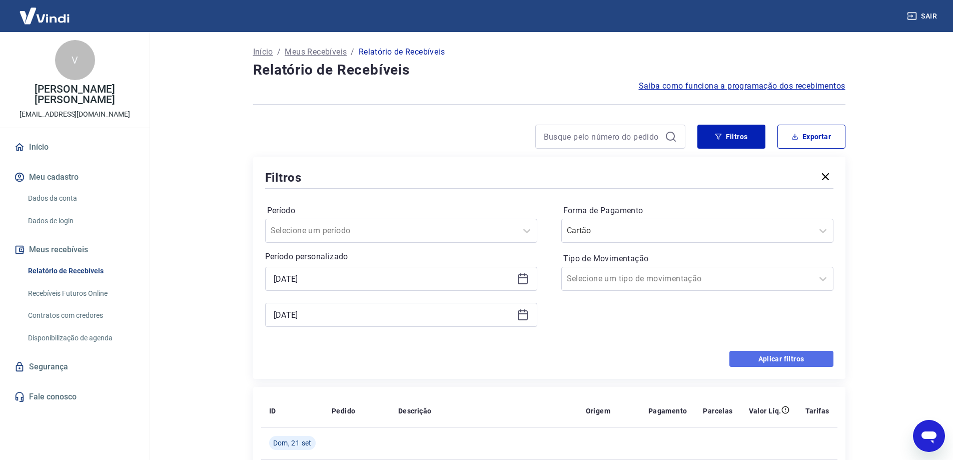
click at [791, 362] on button "Aplicar filtros" at bounding box center [781, 359] width 104 height 16
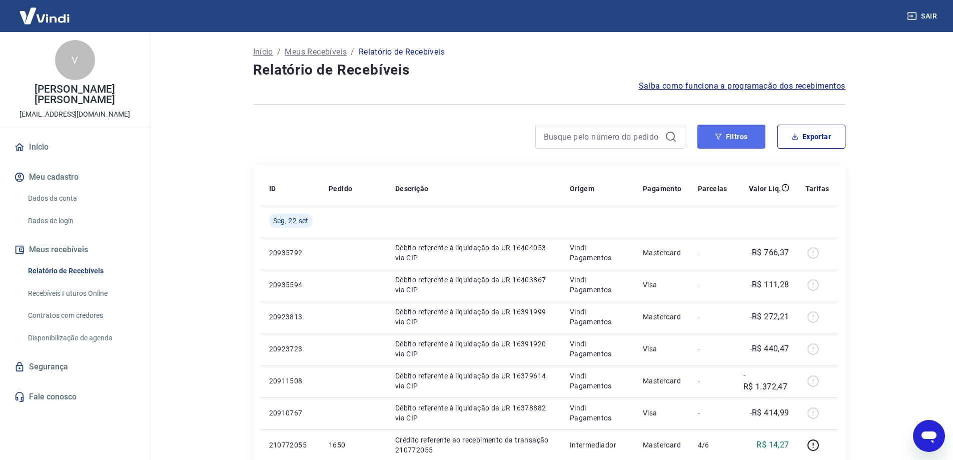
click at [750, 128] on button "Filtros" at bounding box center [731, 137] width 68 height 24
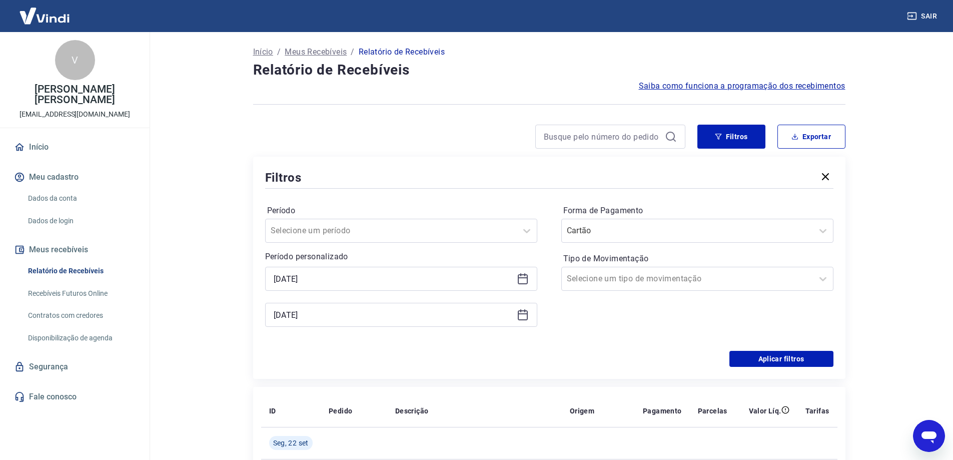
click at [520, 279] on icon at bounding box center [523, 279] width 12 height 12
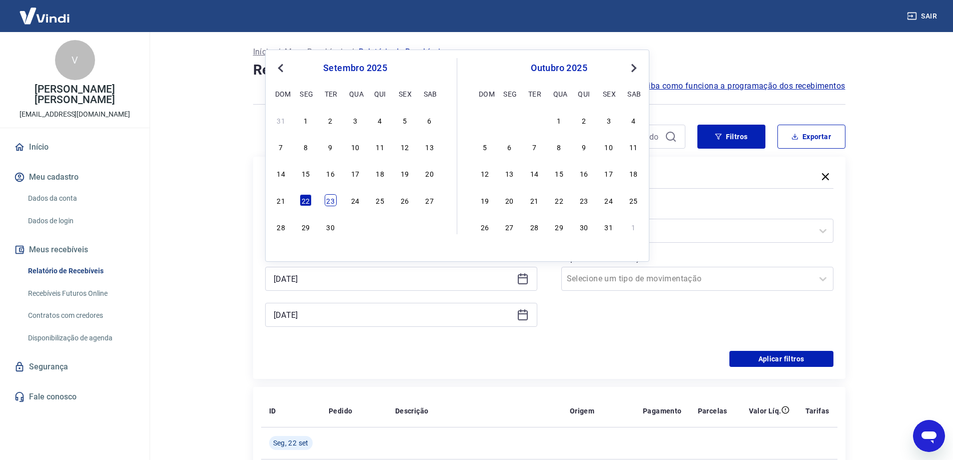
click at [329, 197] on div "23" at bounding box center [331, 200] width 12 height 12
type input "[DATE]"
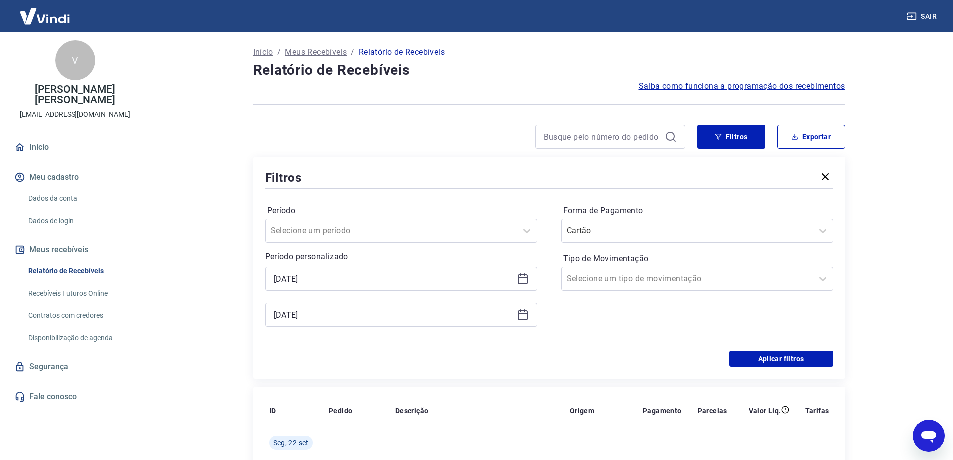
click at [522, 316] on icon at bounding box center [523, 315] width 12 height 12
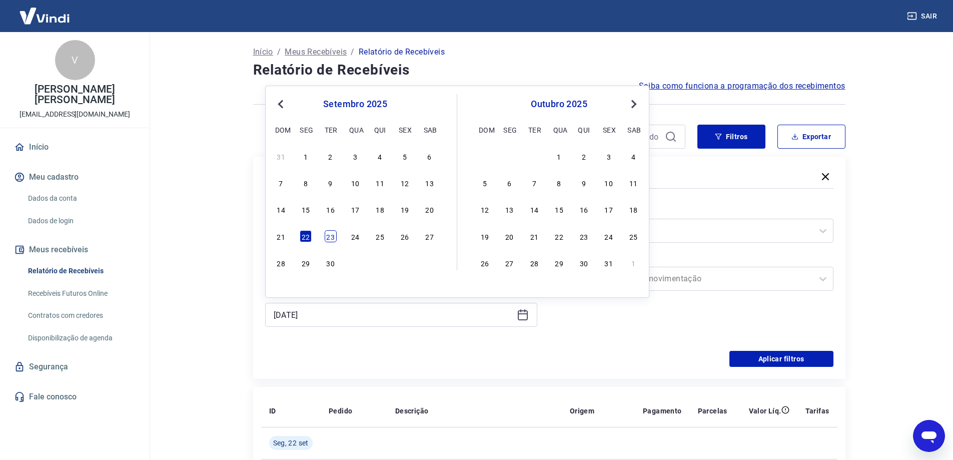
click at [327, 236] on div "23" at bounding box center [331, 236] width 12 height 12
type input "[DATE]"
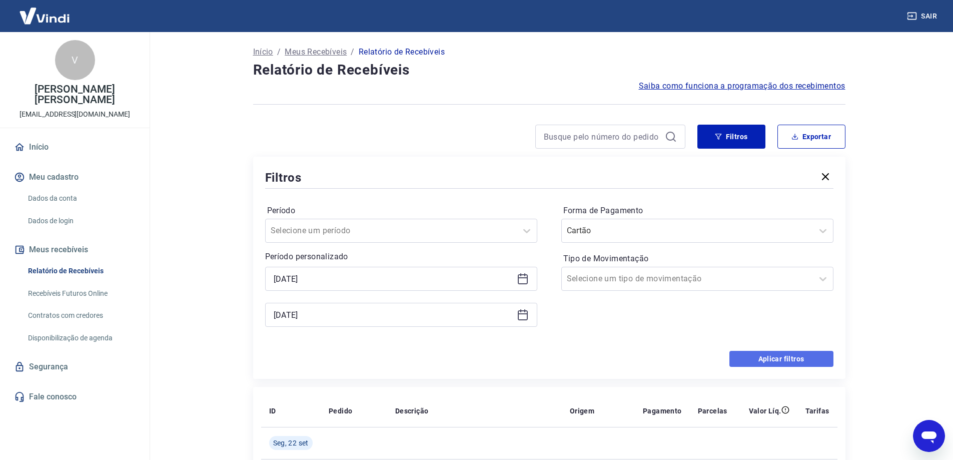
click at [749, 357] on button "Aplicar filtros" at bounding box center [781, 359] width 104 height 16
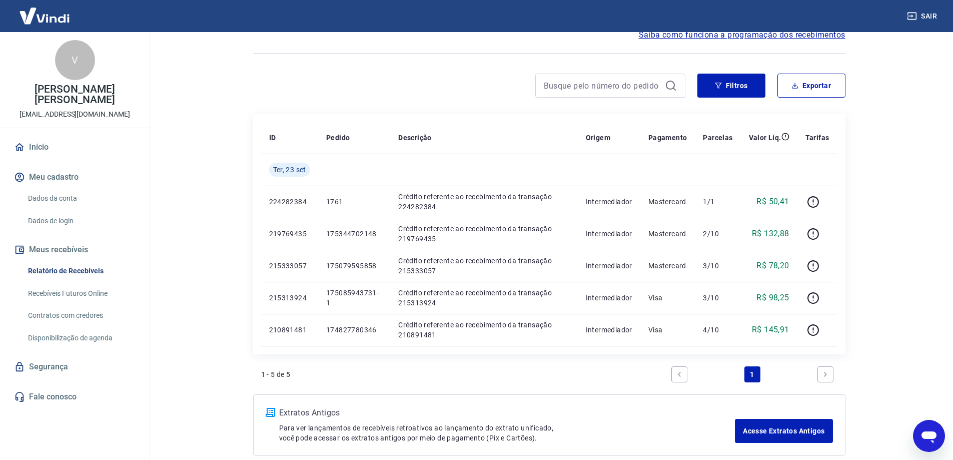
scroll to position [50, 0]
drag, startPoint x: 738, startPoint y: 90, endPoint x: 725, endPoint y: 101, distance: 17.0
click at [735, 93] on button "Filtros" at bounding box center [731, 87] width 68 height 24
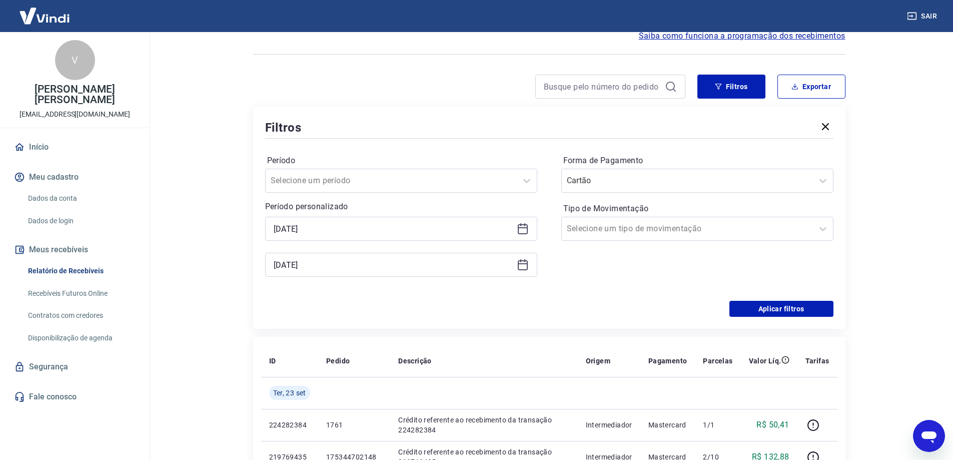
click at [524, 227] on icon at bounding box center [523, 227] width 10 height 1
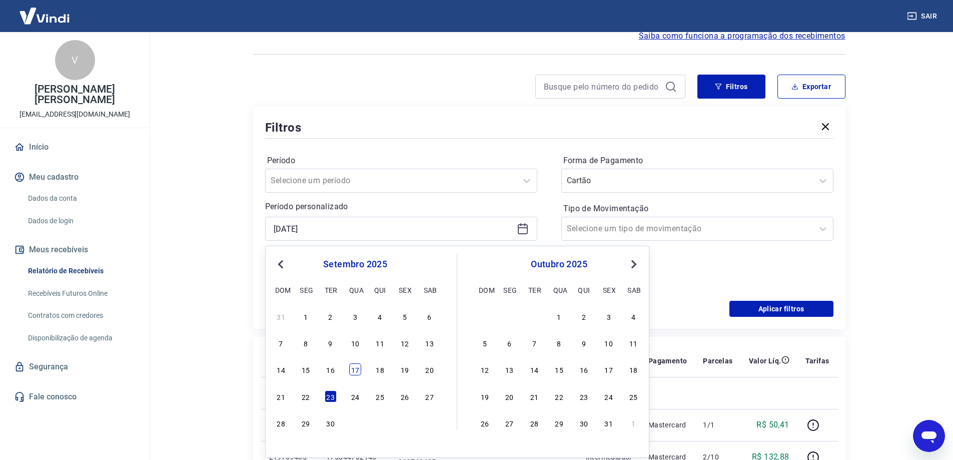
click at [354, 368] on div "17" at bounding box center [355, 369] width 12 height 12
type input "[DATE]"
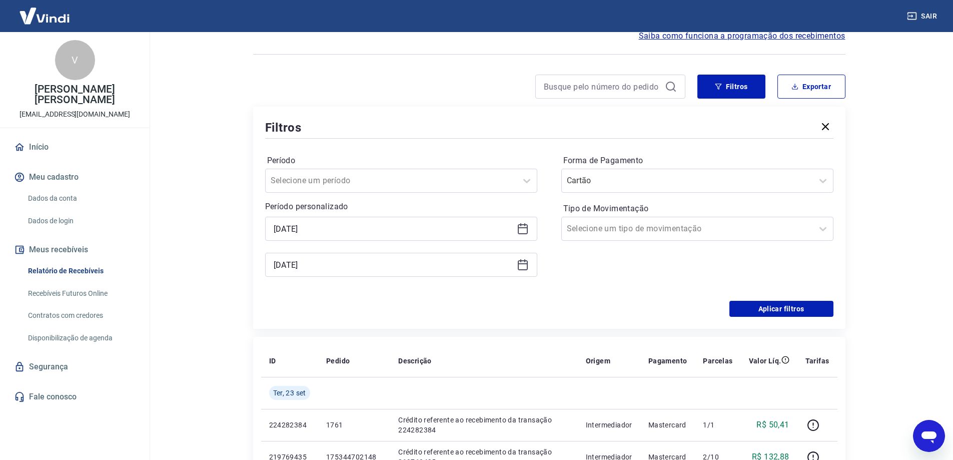
click at [522, 265] on icon at bounding box center [523, 265] width 12 height 12
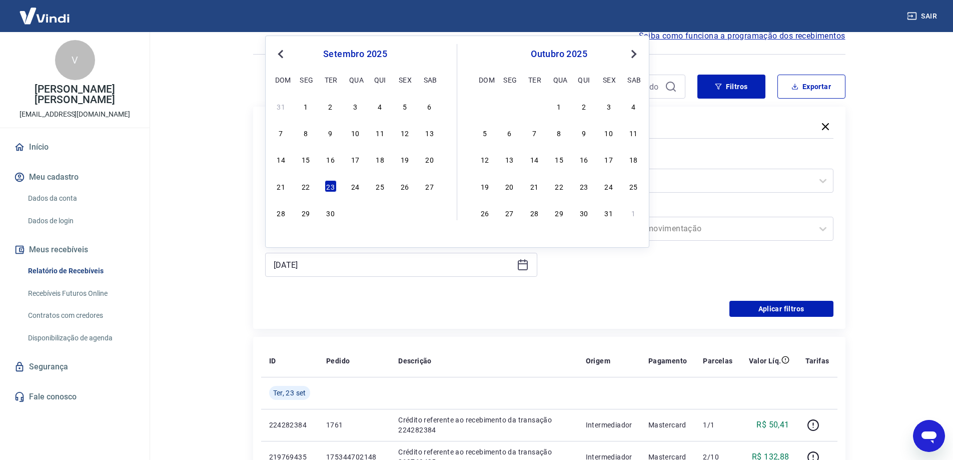
click at [358, 160] on div "17" at bounding box center [355, 159] width 12 height 12
type input "[DATE]"
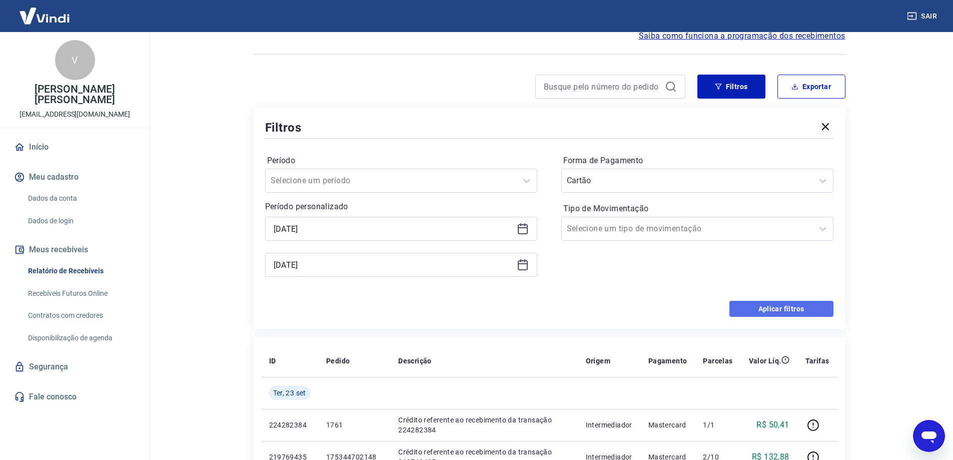
click at [793, 311] on button "Aplicar filtros" at bounding box center [781, 309] width 104 height 16
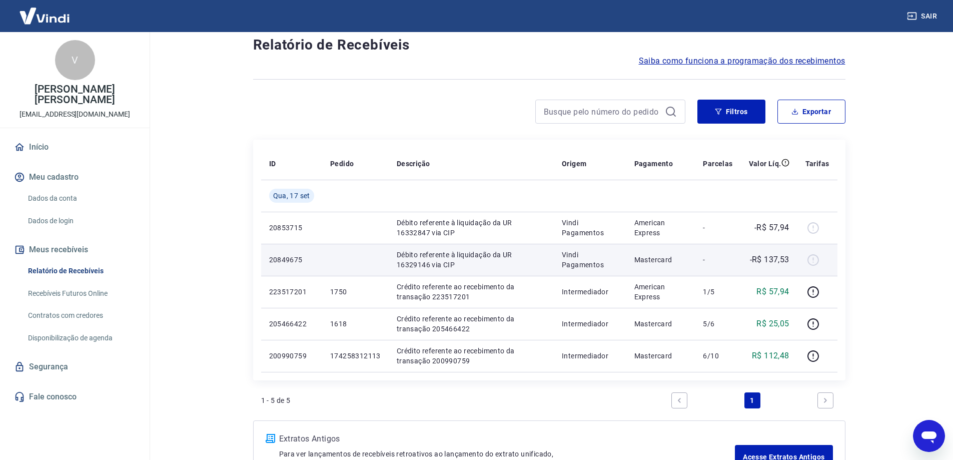
scroll to position [50, 0]
